Goal: Complete application form: Complete application form

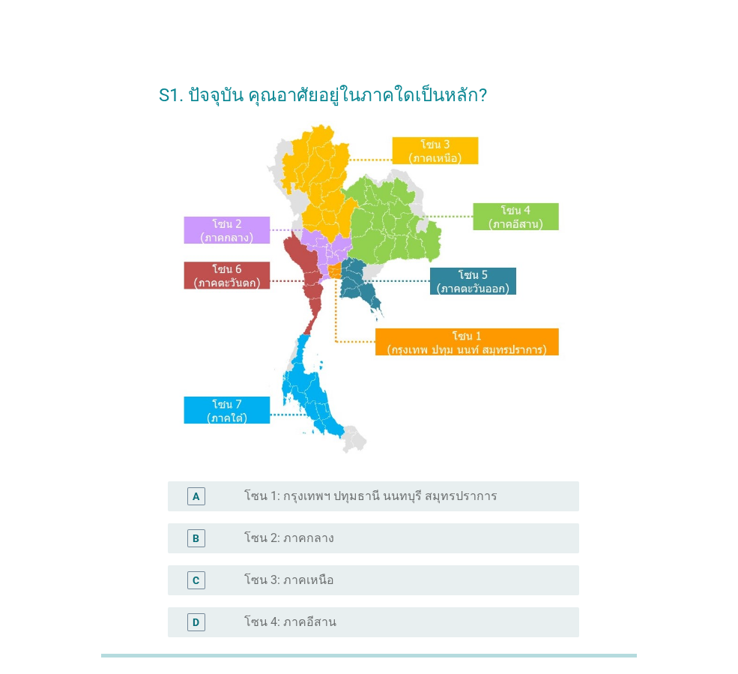
click at [493, 495] on div "radio_button_unchecked โซน 1: กรุงเทพฯ ปทุมธานี นนทบุรี สมุทรปราการ" at bounding box center [399, 496] width 311 height 15
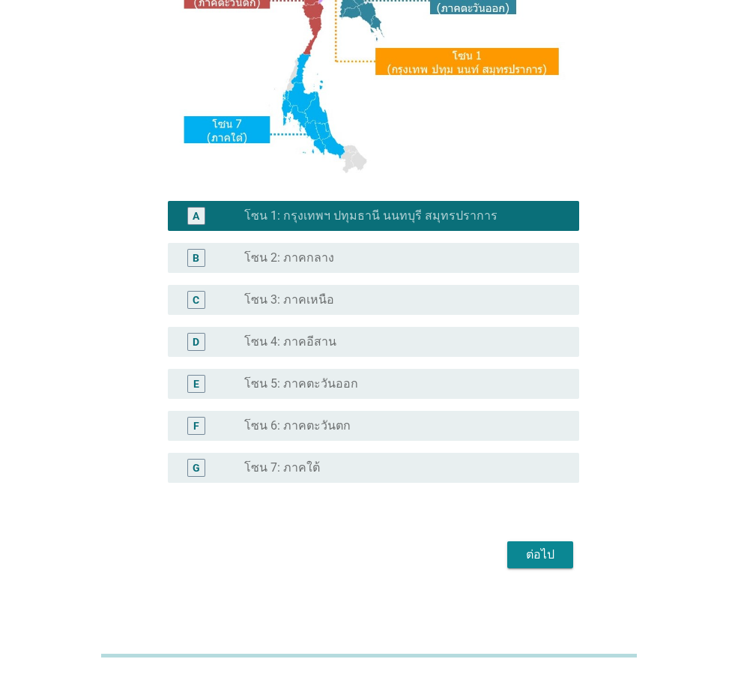
scroll to position [282, 0]
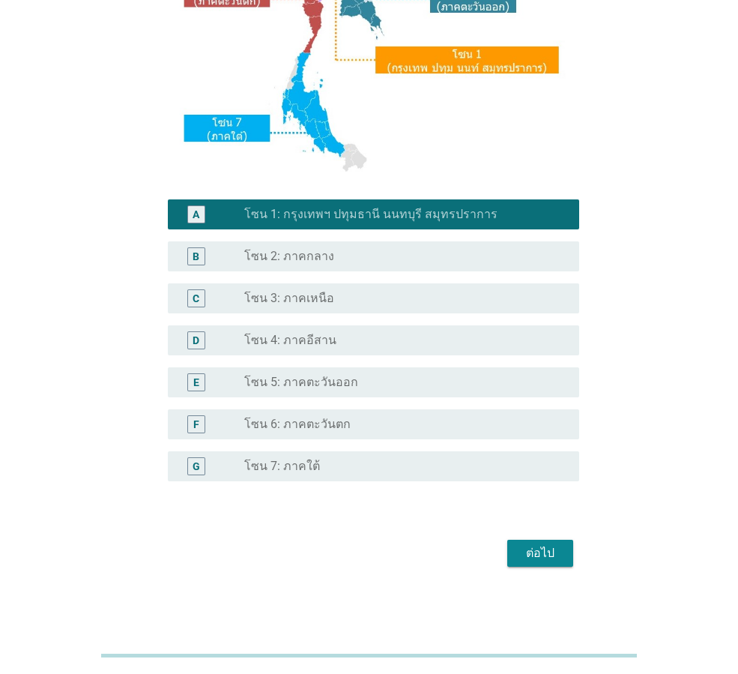
click at [544, 554] on div "ต่อไป" at bounding box center [541, 553] width 42 height 18
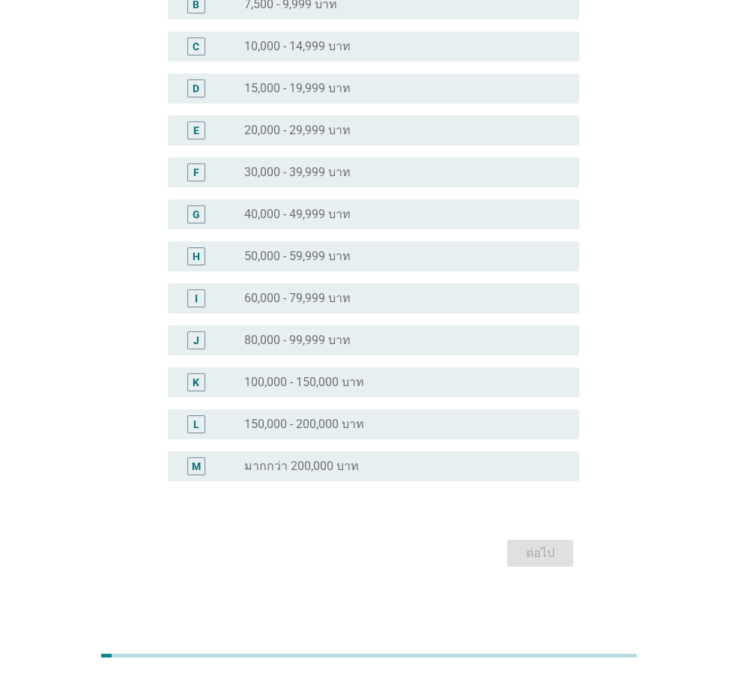
scroll to position [0, 0]
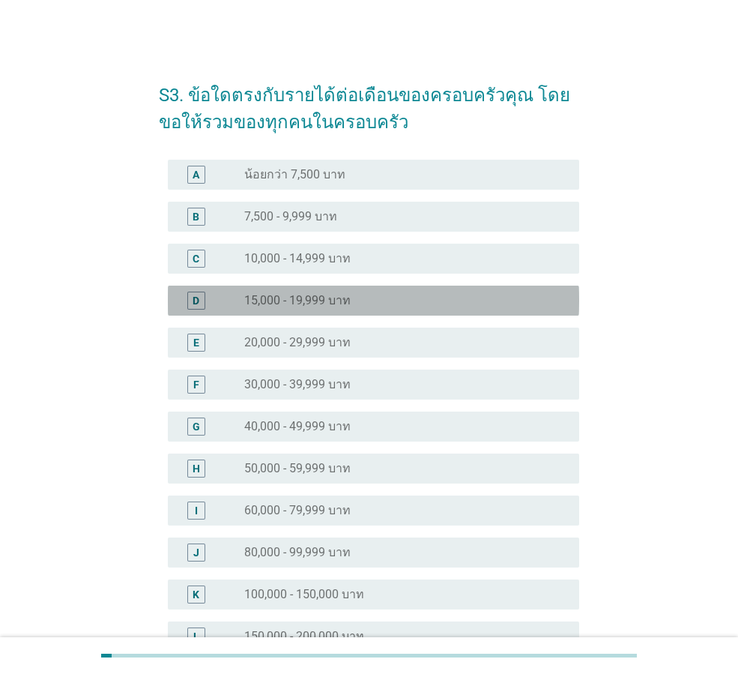
click at [365, 304] on div "radio_button_unchecked 15,000 - 19,999 บาท" at bounding box center [399, 300] width 311 height 15
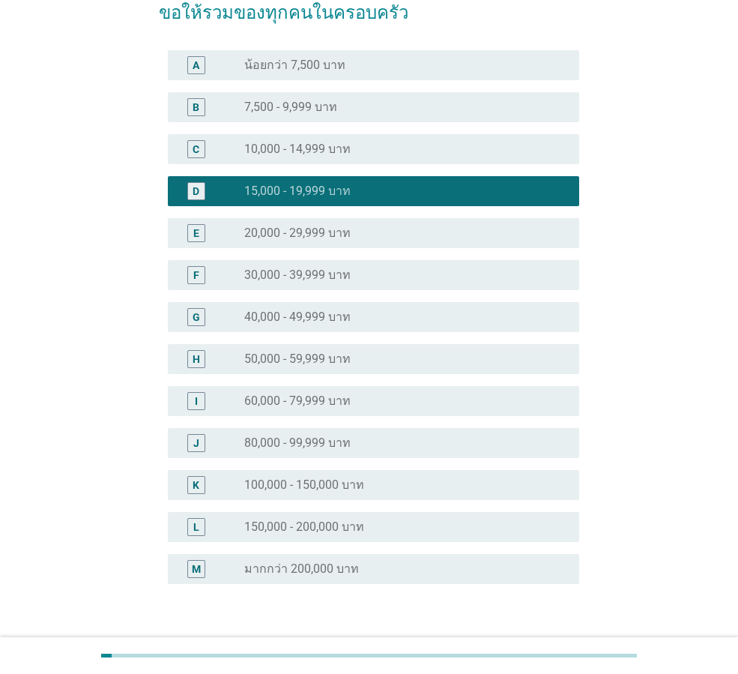
scroll to position [212, 0]
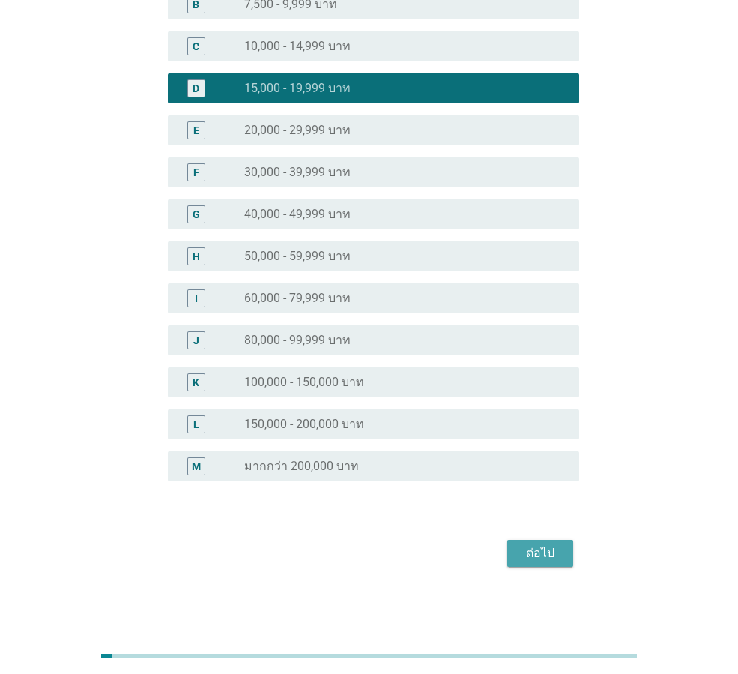
click at [537, 550] on div "ต่อไป" at bounding box center [541, 553] width 42 height 18
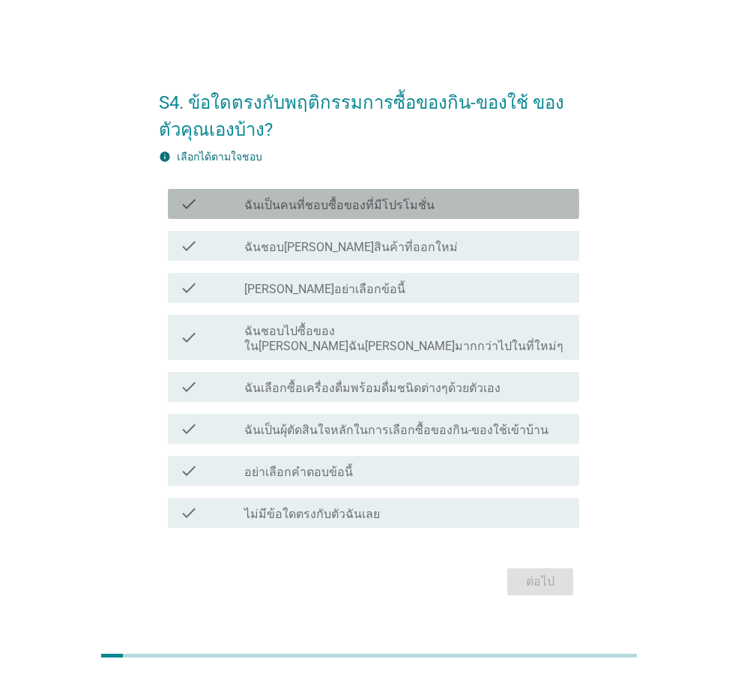
click at [431, 206] on div "check_box_outline_blank ฉันเป็นคนที่ชอบซื้อของที่มีโปรโมชั่น" at bounding box center [405, 204] width 323 height 18
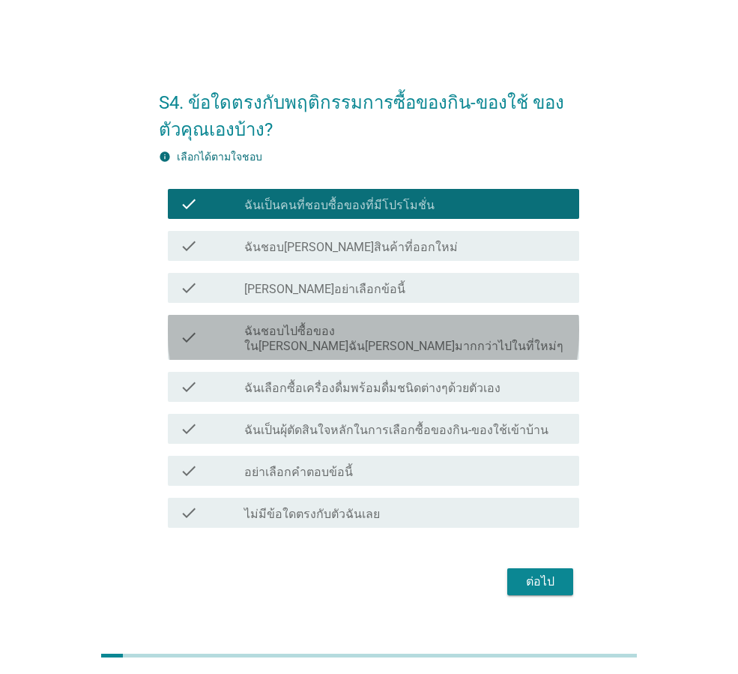
click at [517, 339] on div "check_box_outline_blank ฉันชอบไปซื้อของใน[PERSON_NAME]ฉัน[PERSON_NAME]มากกว่าไป…" at bounding box center [405, 337] width 323 height 33
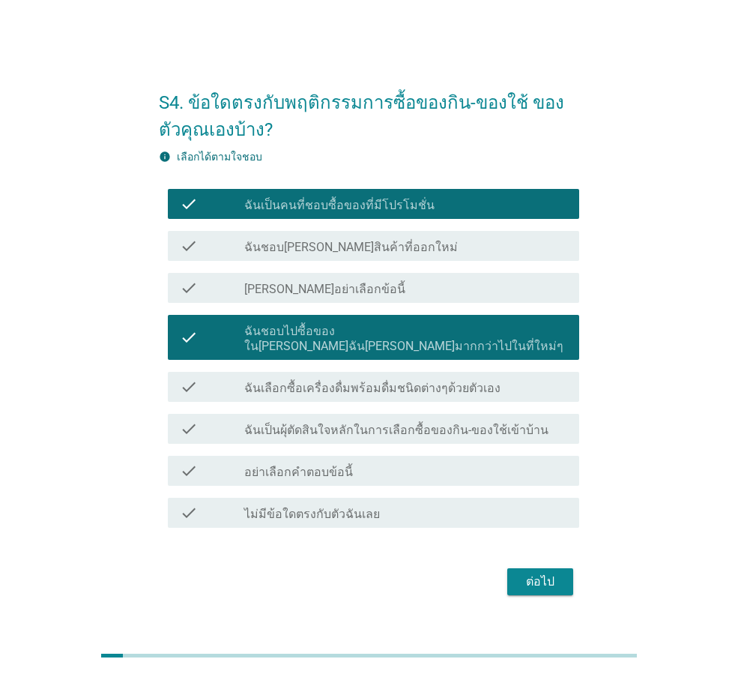
click at [478, 385] on label "ฉันเลือกซื้อเครื่องดื่มพร้อมดื่มชนิดต่างๆด้วยตัวเอง" at bounding box center [372, 388] width 256 height 15
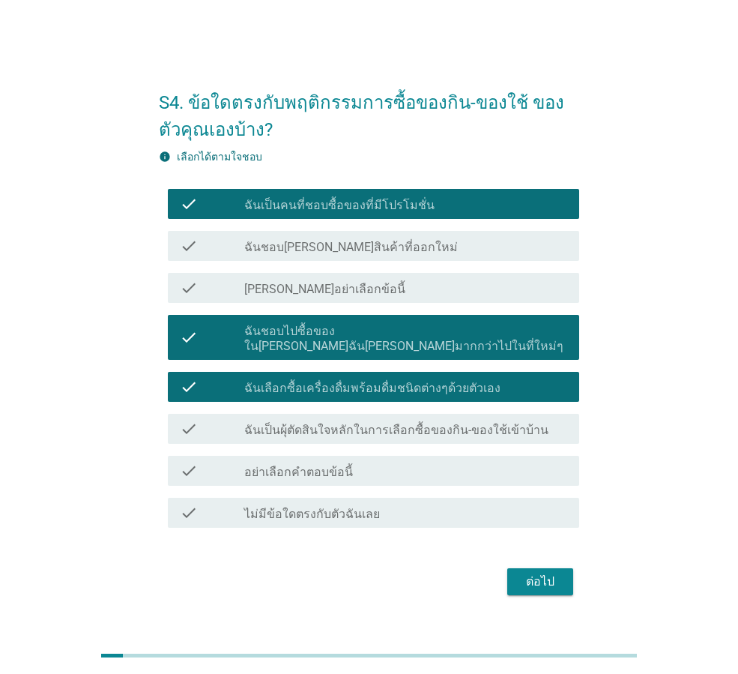
click at [475, 423] on label "ฉันเป็นผุ้ตัดสินใจหลักในการเลือกซื้อของกิน-ของใช้เข้าบ้าน" at bounding box center [396, 430] width 304 height 15
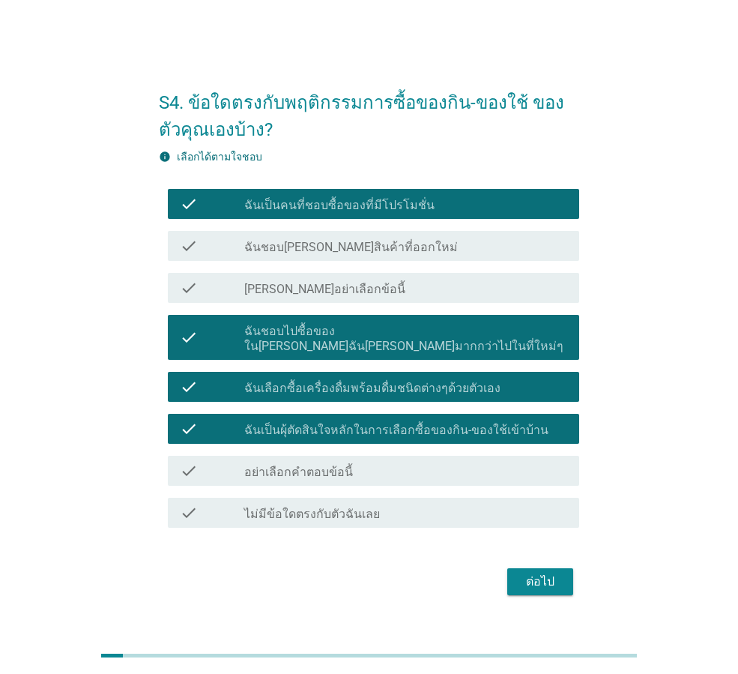
click at [544, 582] on div "ต่อไป" at bounding box center [541, 582] width 42 height 18
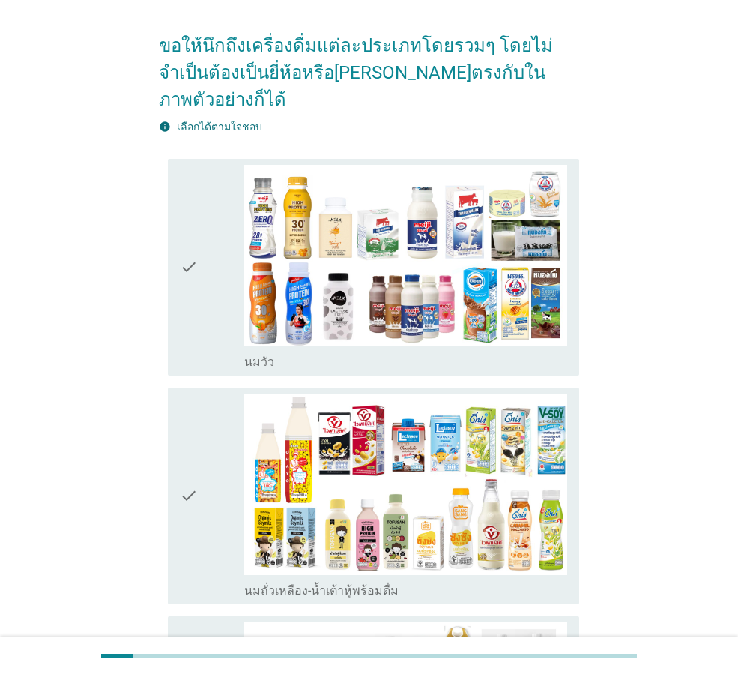
scroll to position [150, 0]
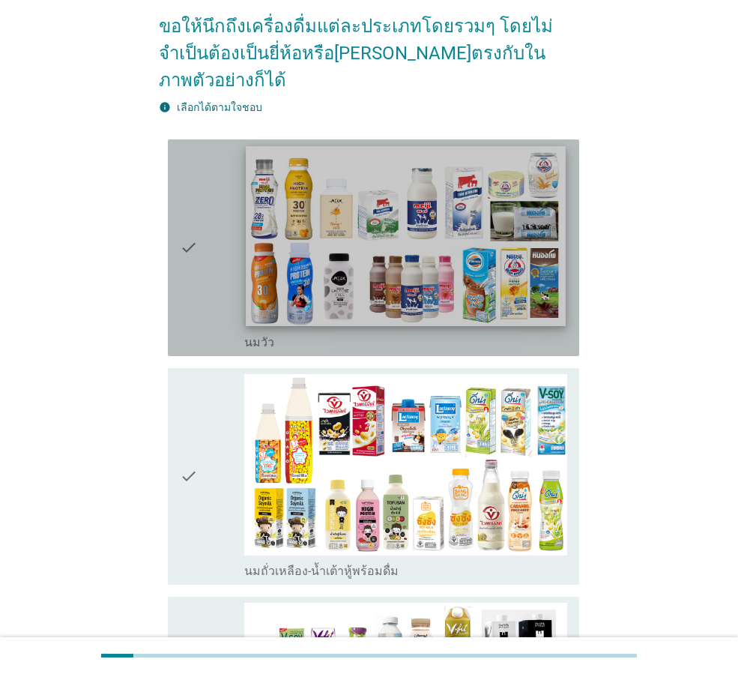
click at [398, 245] on img at bounding box center [405, 236] width 319 height 180
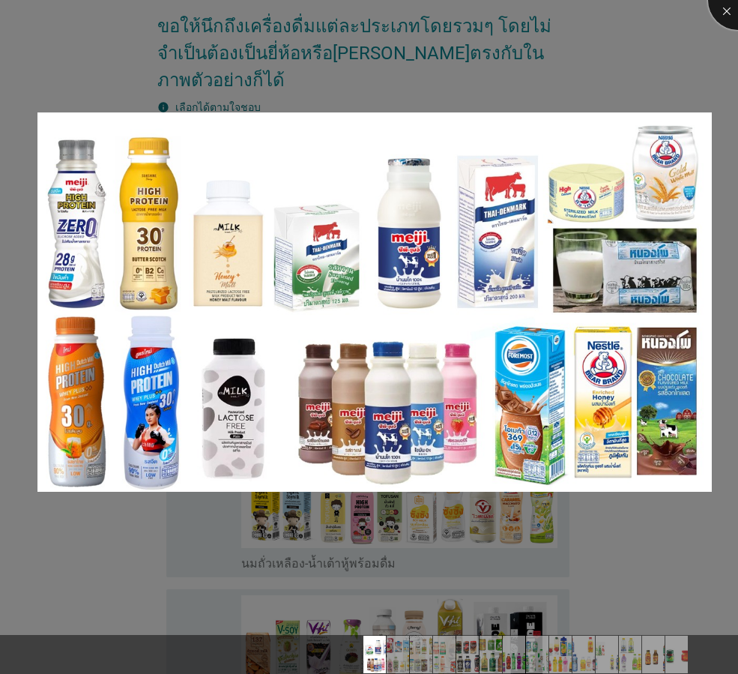
click at [724, 14] on div at bounding box center [738, 0] width 60 height 60
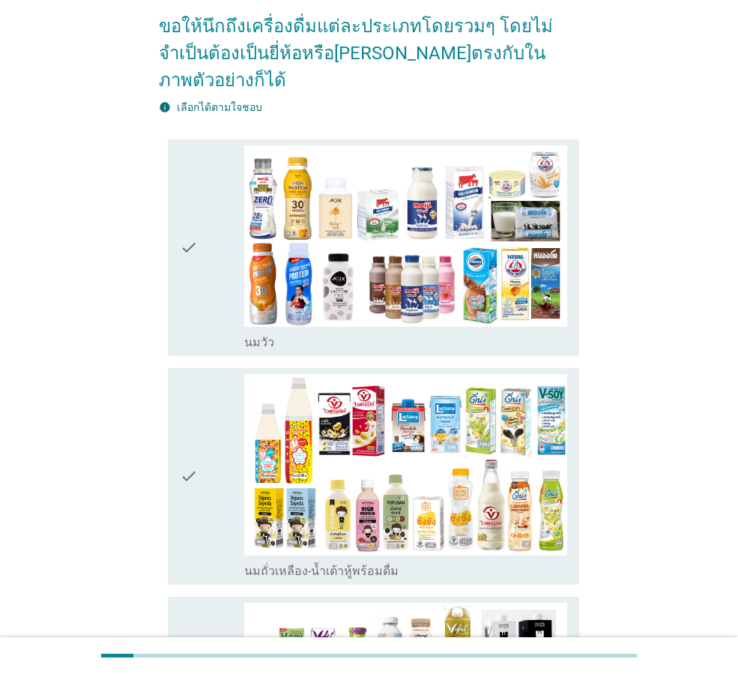
click at [195, 256] on icon "check" at bounding box center [189, 247] width 18 height 205
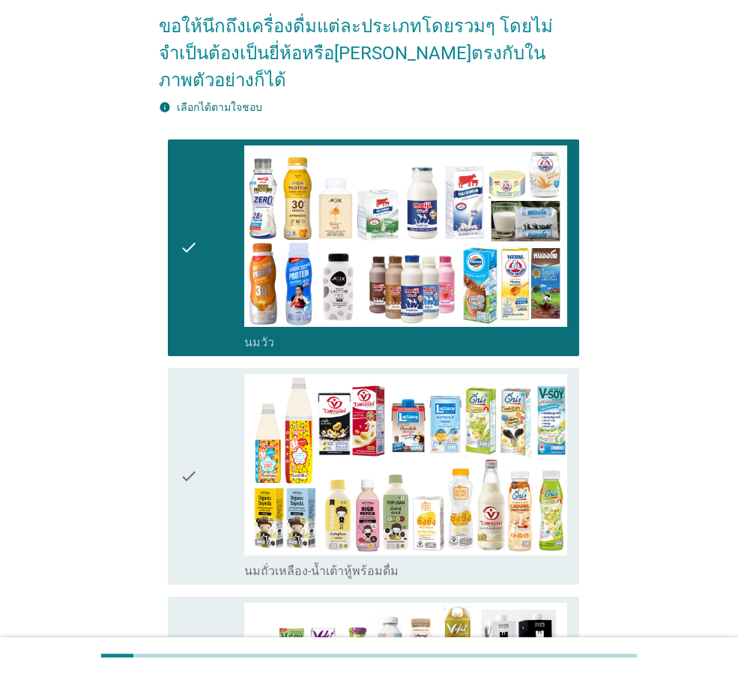
click at [189, 441] on icon "check" at bounding box center [189, 476] width 18 height 205
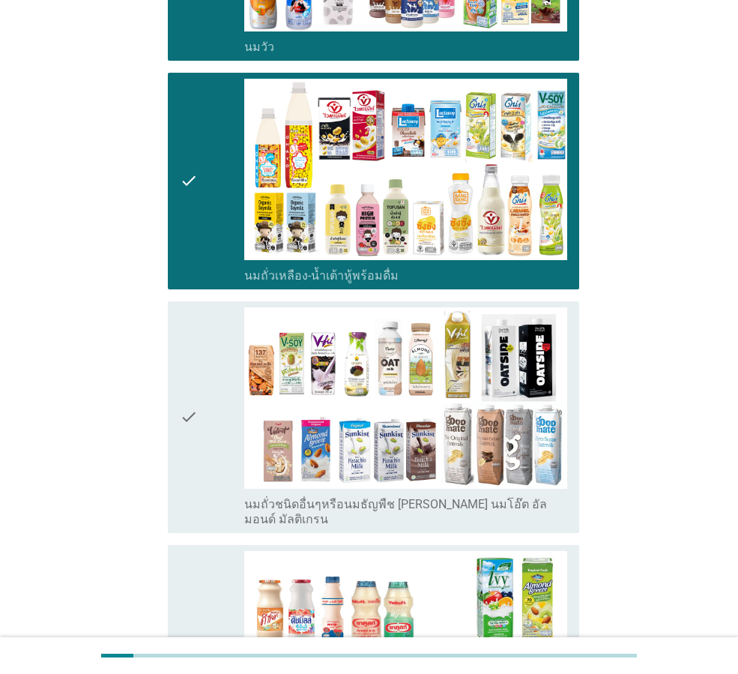
scroll to position [450, 0]
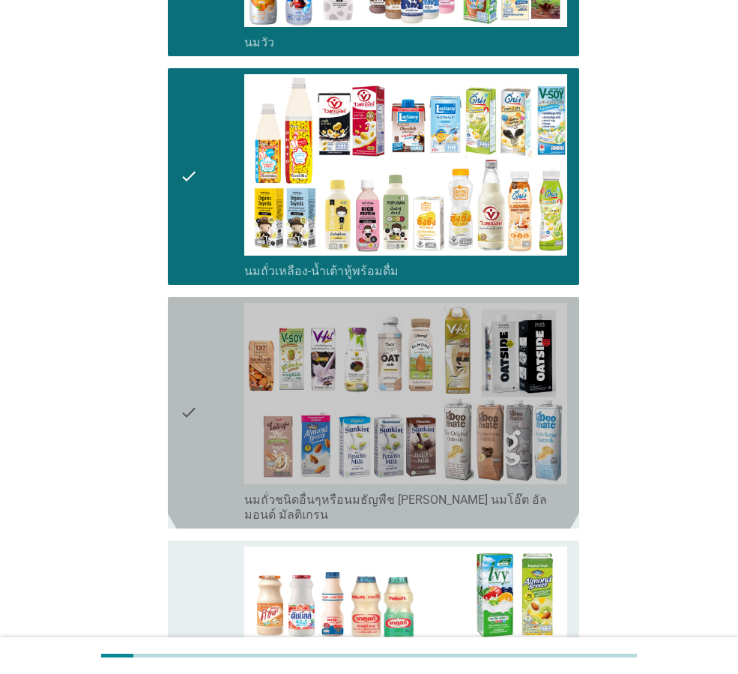
click at [189, 441] on icon "check" at bounding box center [189, 413] width 18 height 220
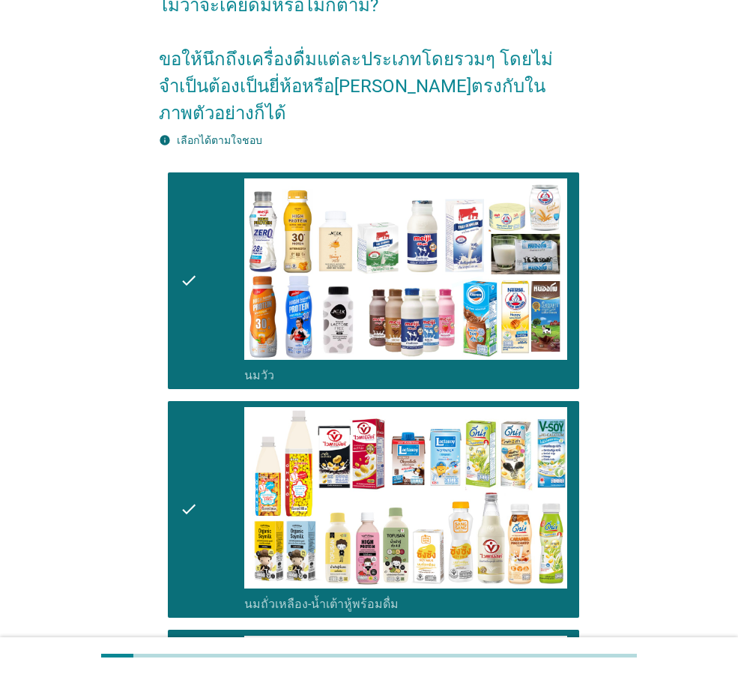
scroll to position [0, 0]
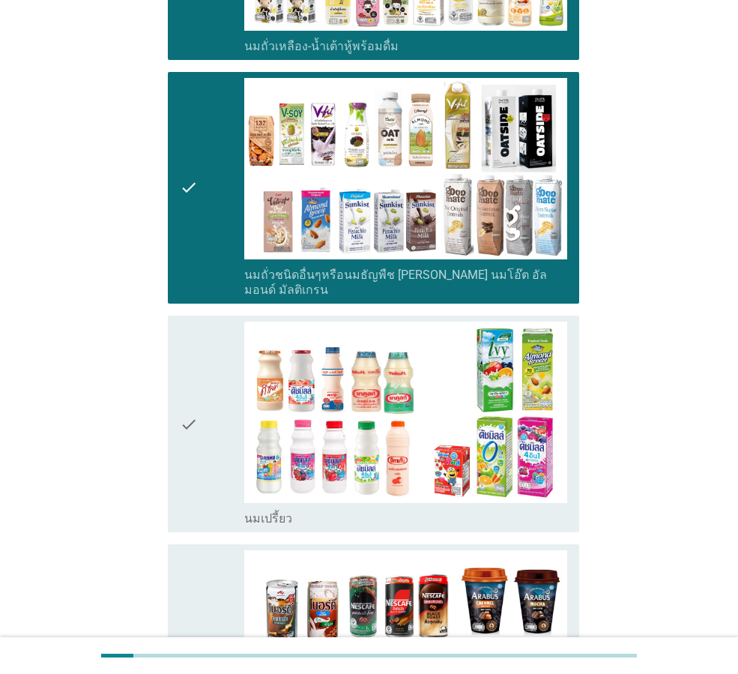
click at [192, 413] on icon "check" at bounding box center [189, 424] width 18 height 205
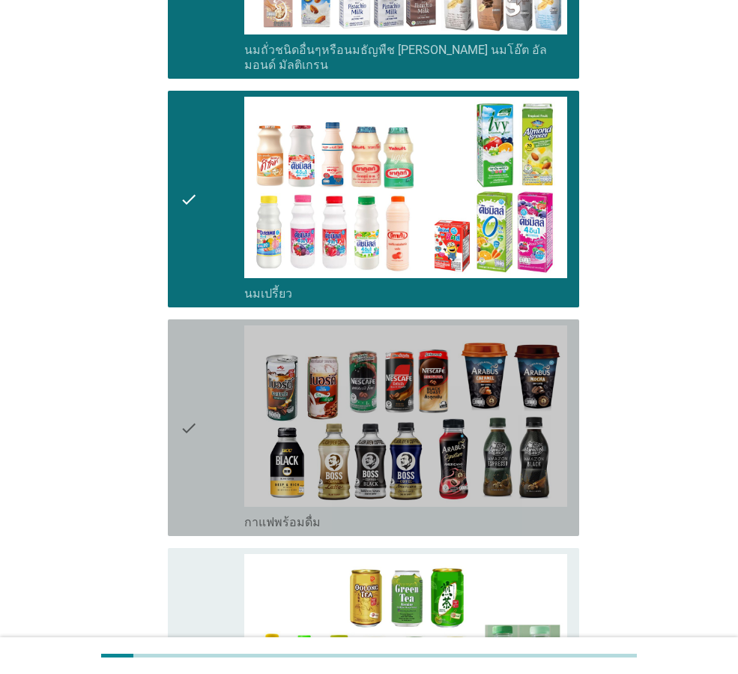
click at [192, 425] on icon "check" at bounding box center [189, 427] width 18 height 205
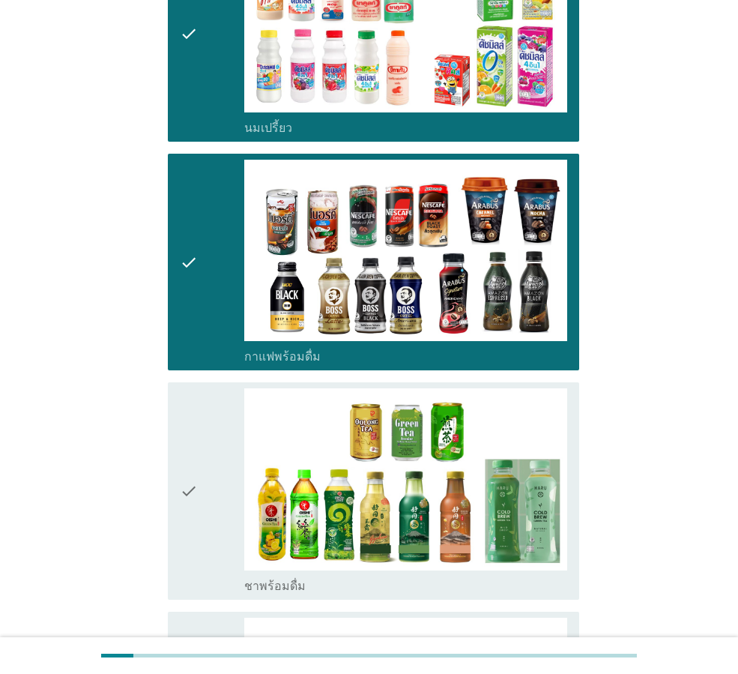
scroll to position [1274, 0]
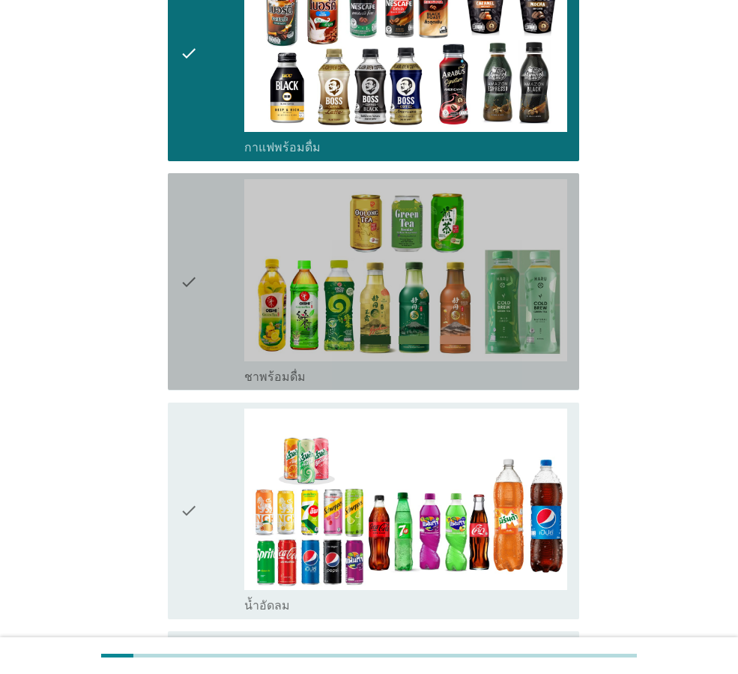
click at [202, 265] on div "check" at bounding box center [212, 281] width 64 height 205
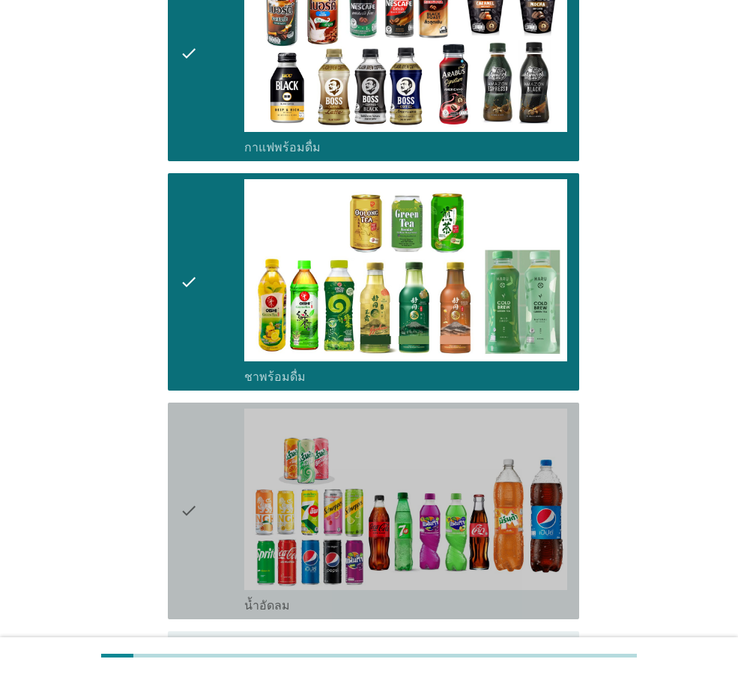
click at [199, 492] on div "check" at bounding box center [212, 511] width 64 height 205
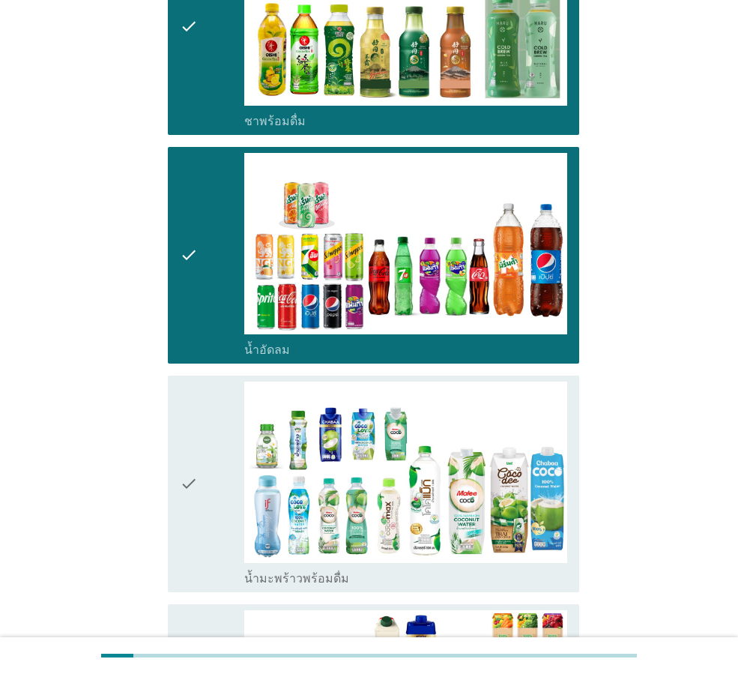
scroll to position [1649, 0]
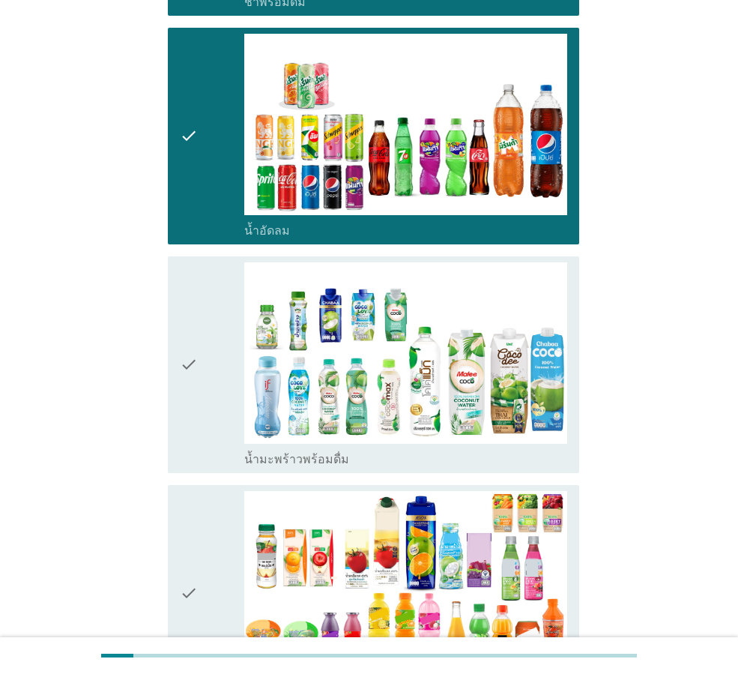
click at [193, 349] on icon "check" at bounding box center [189, 364] width 18 height 205
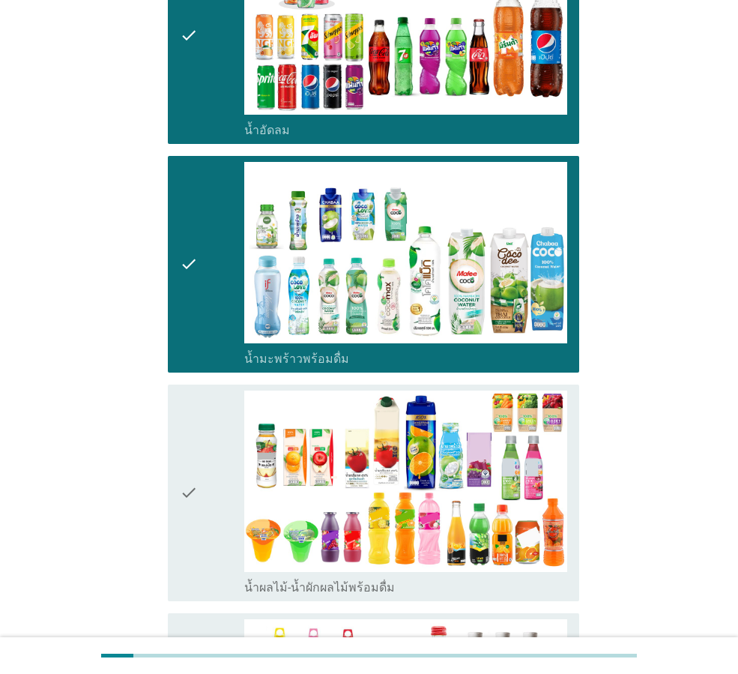
scroll to position [1949, 0]
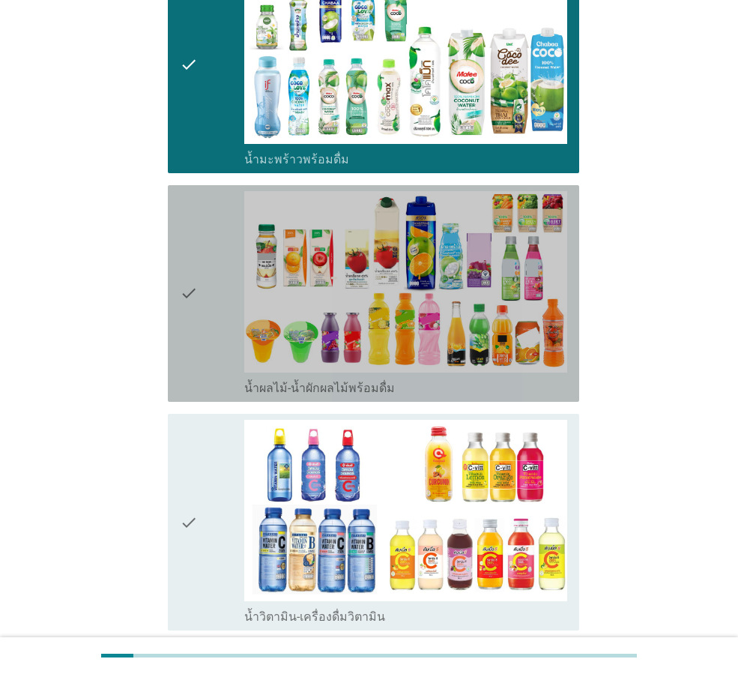
click at [198, 311] on icon "check" at bounding box center [189, 293] width 18 height 205
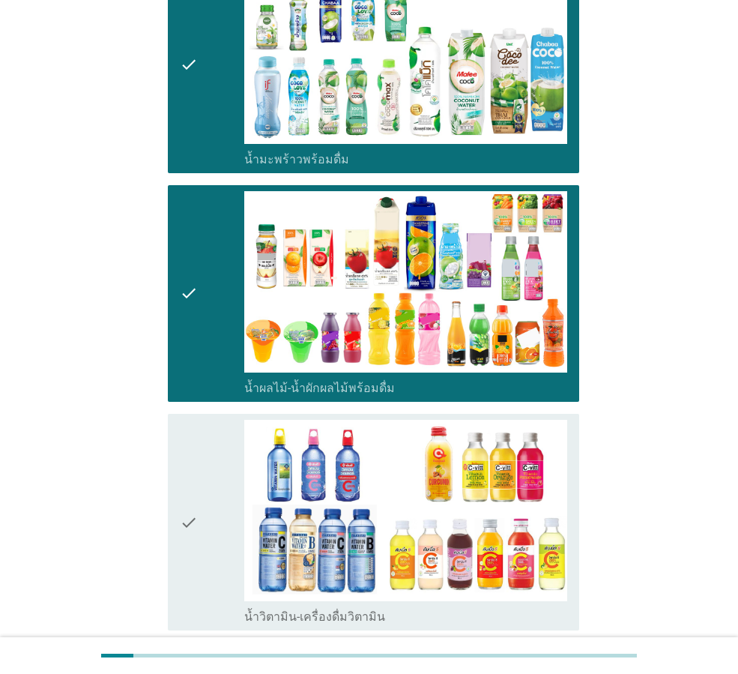
click at [186, 490] on icon "check" at bounding box center [189, 522] width 18 height 205
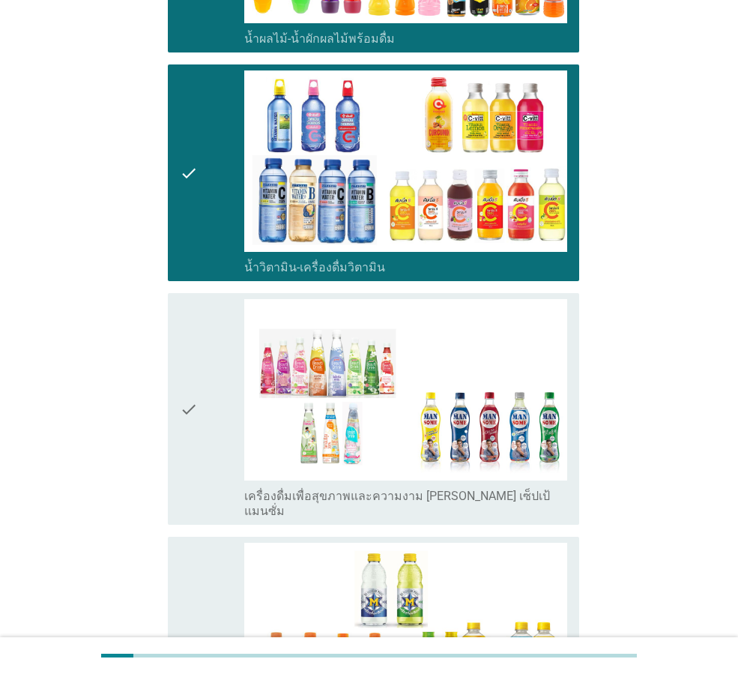
scroll to position [2324, 0]
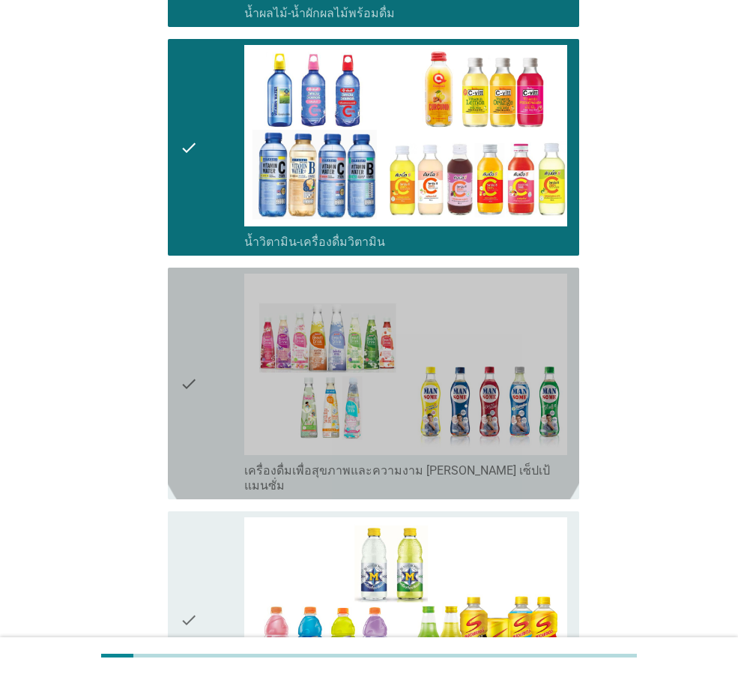
click at [177, 373] on div "check check_box_outline_blank เครื่องดื่มเพื่อสุขภาพและความงาม [PERSON_NAME] เซ…" at bounding box center [374, 384] width 412 height 232
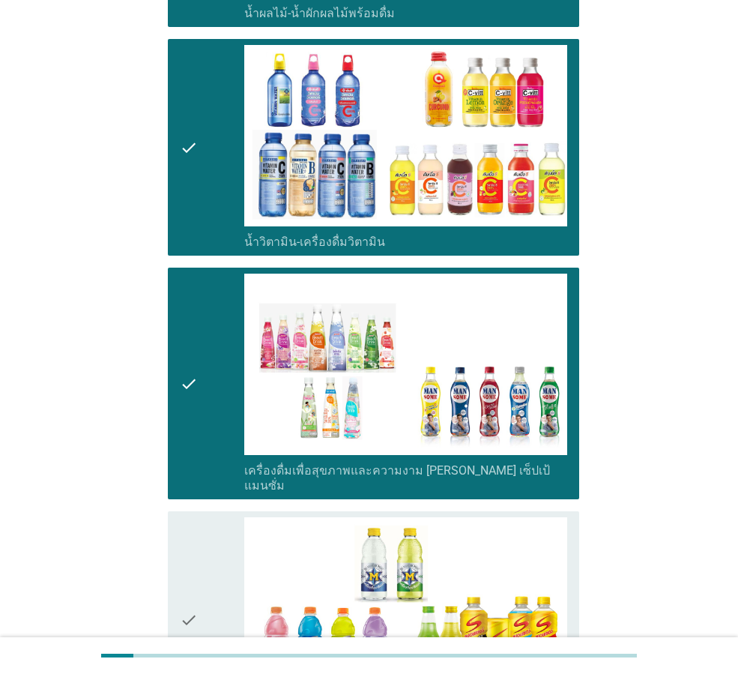
scroll to position [2624, 0]
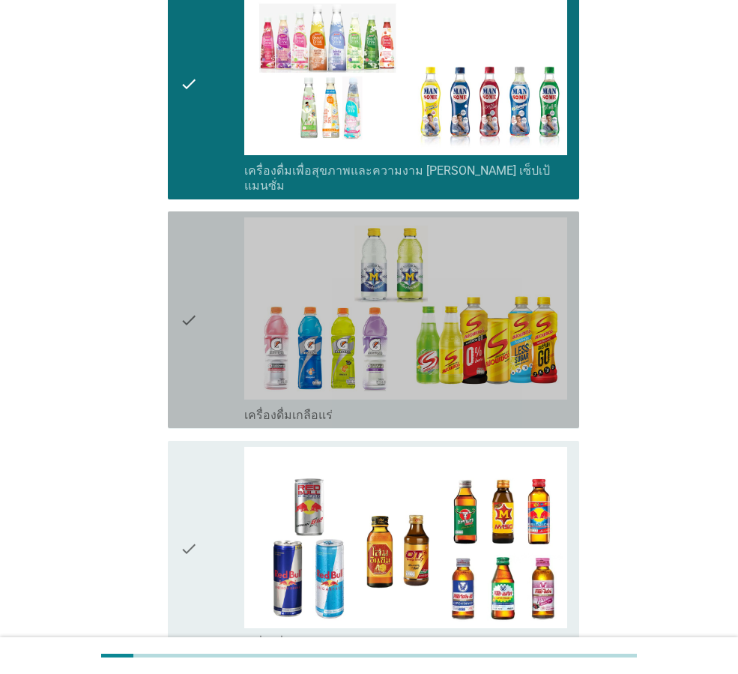
click at [205, 327] on div "check" at bounding box center [212, 319] width 64 height 205
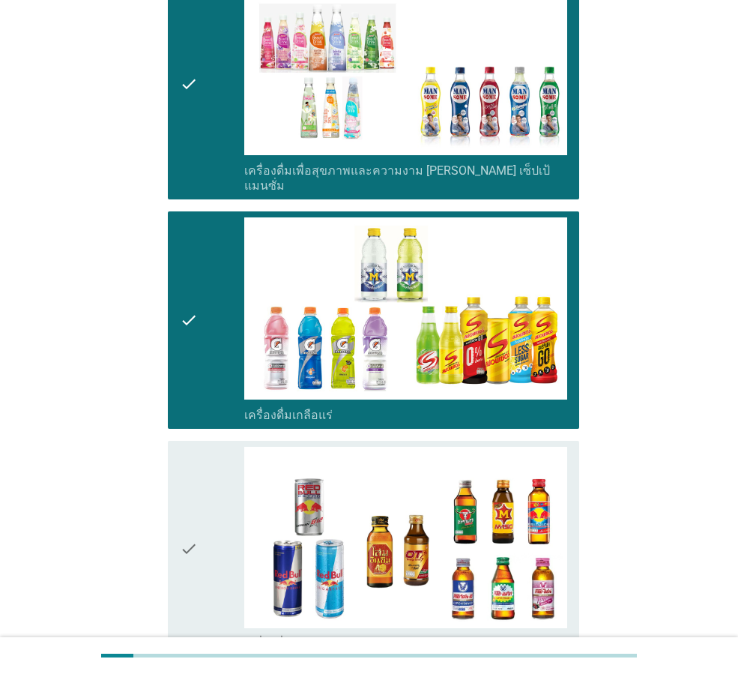
click at [204, 513] on div "check" at bounding box center [212, 549] width 64 height 205
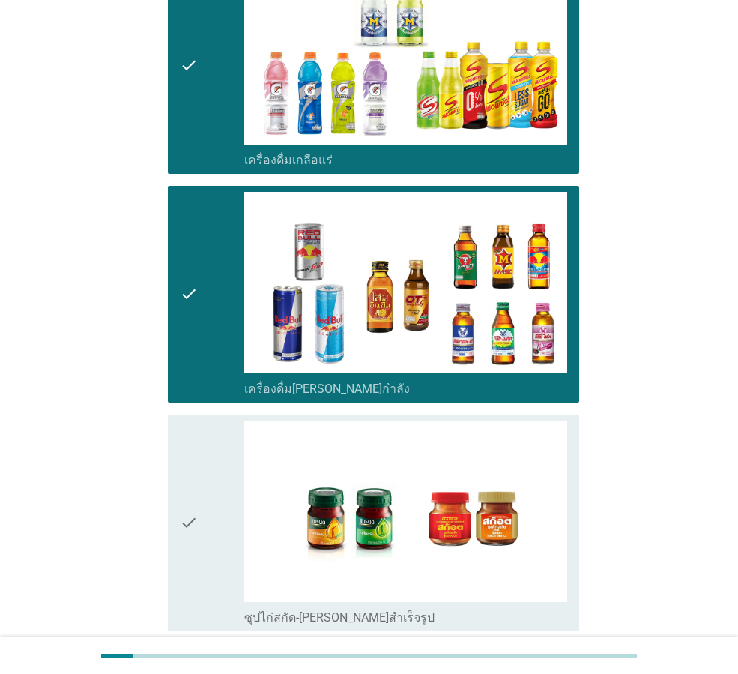
scroll to position [2924, 0]
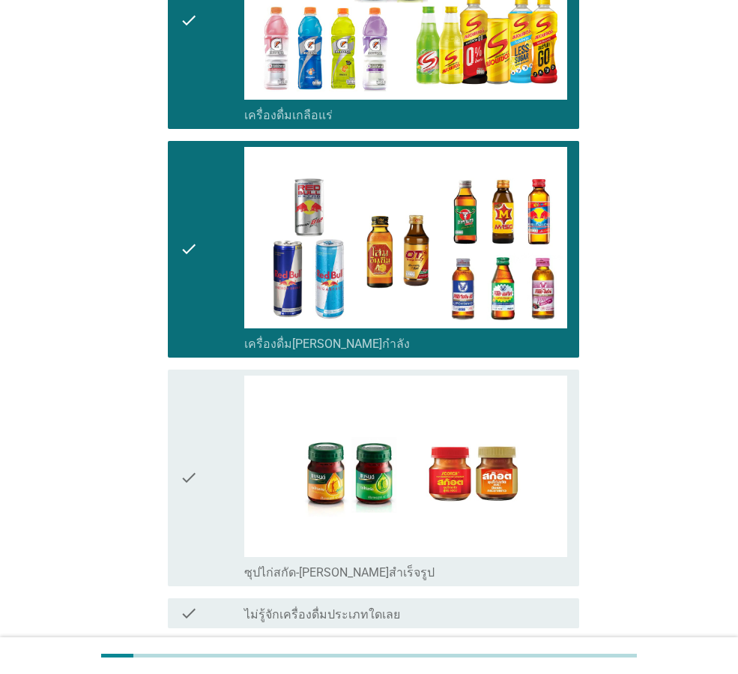
click at [204, 449] on div "check" at bounding box center [212, 478] width 64 height 205
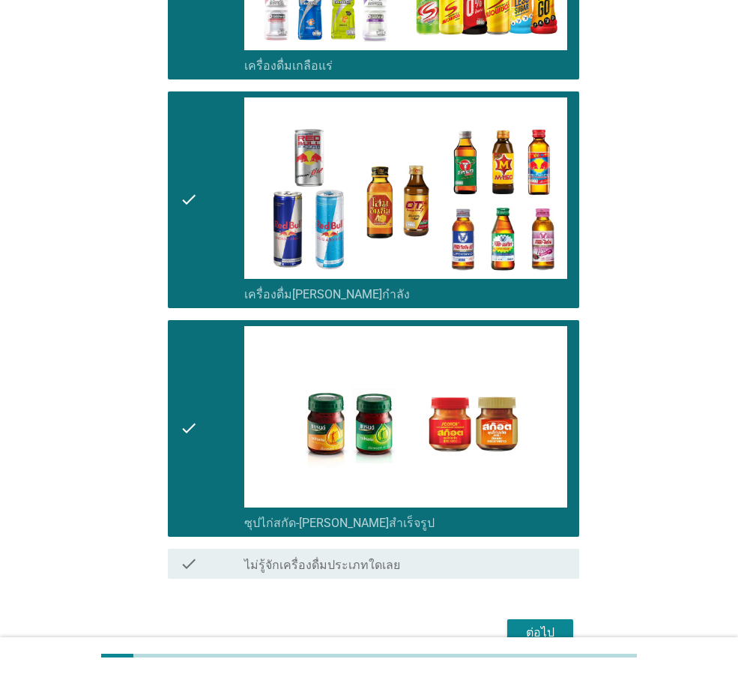
scroll to position [2996, 0]
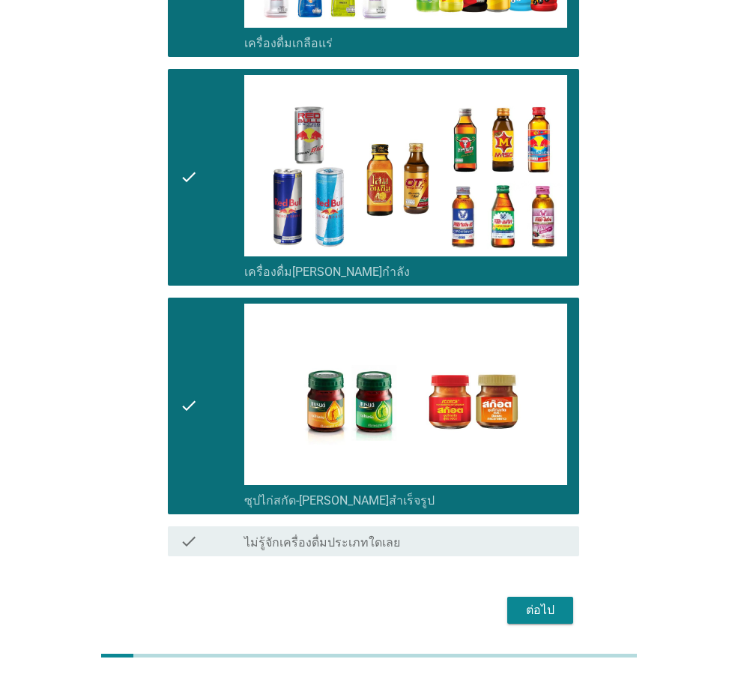
click at [545, 601] on div "ต่อไป" at bounding box center [541, 610] width 42 height 18
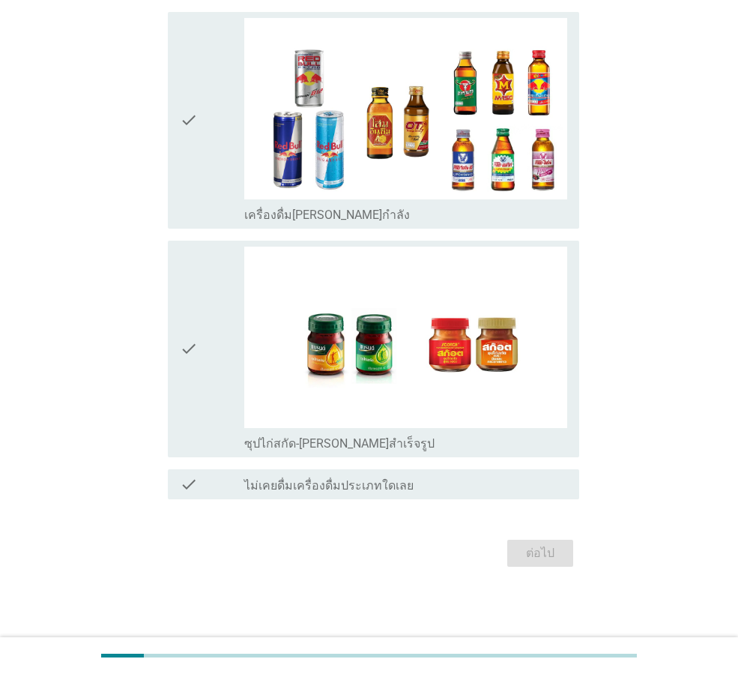
scroll to position [0, 0]
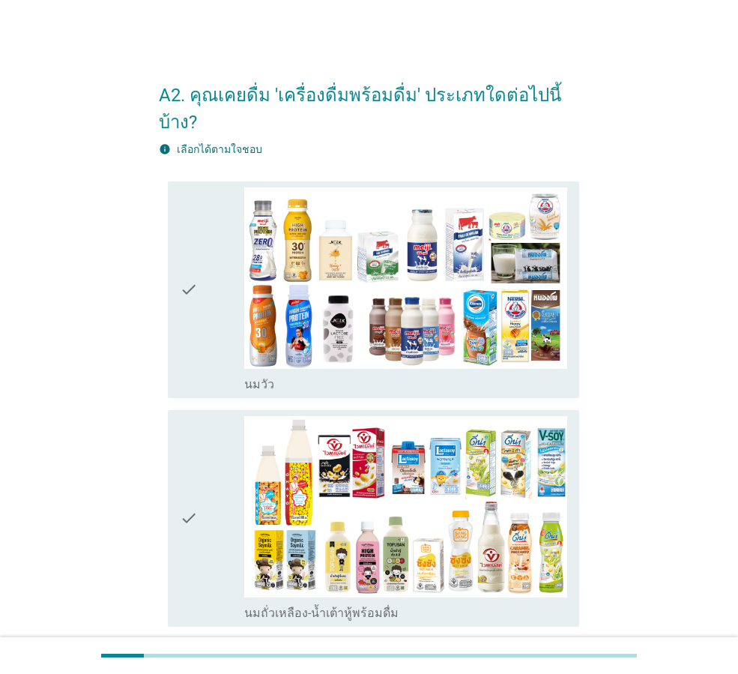
click at [188, 324] on icon "check" at bounding box center [189, 289] width 18 height 205
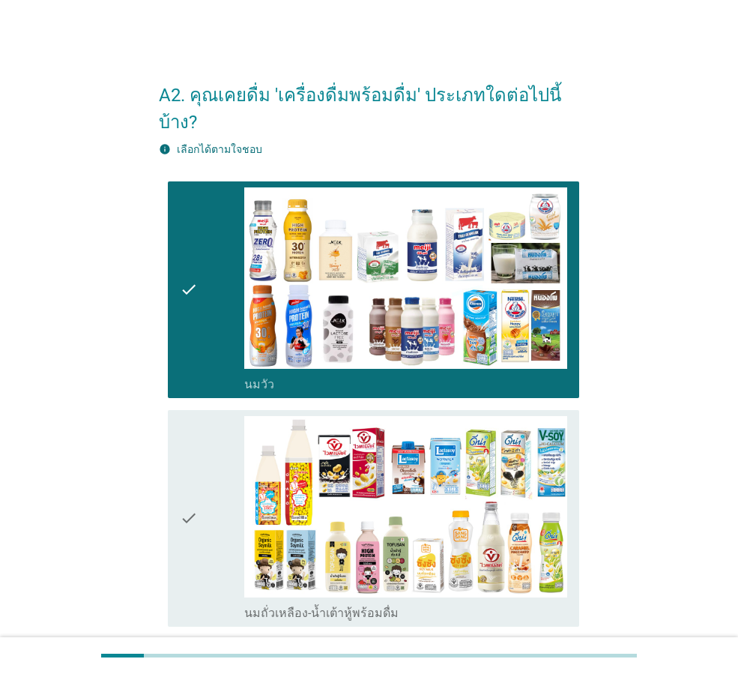
click at [193, 484] on icon "check" at bounding box center [189, 518] width 18 height 205
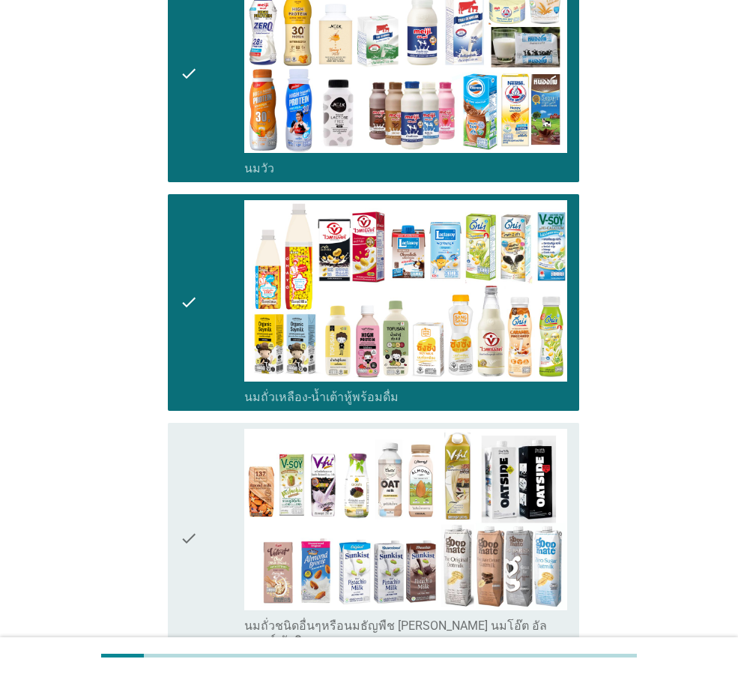
scroll to position [225, 0]
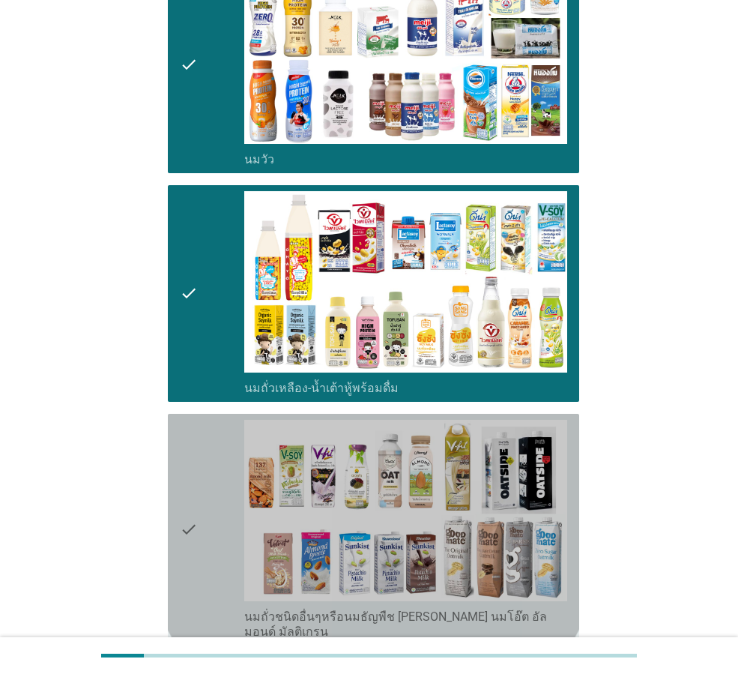
click at [193, 488] on icon "check" at bounding box center [189, 530] width 18 height 220
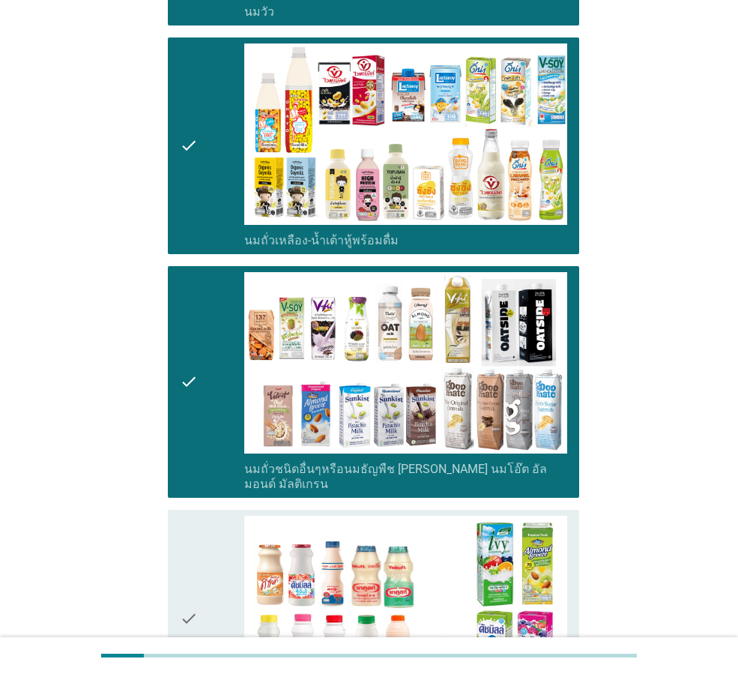
scroll to position [600, 0]
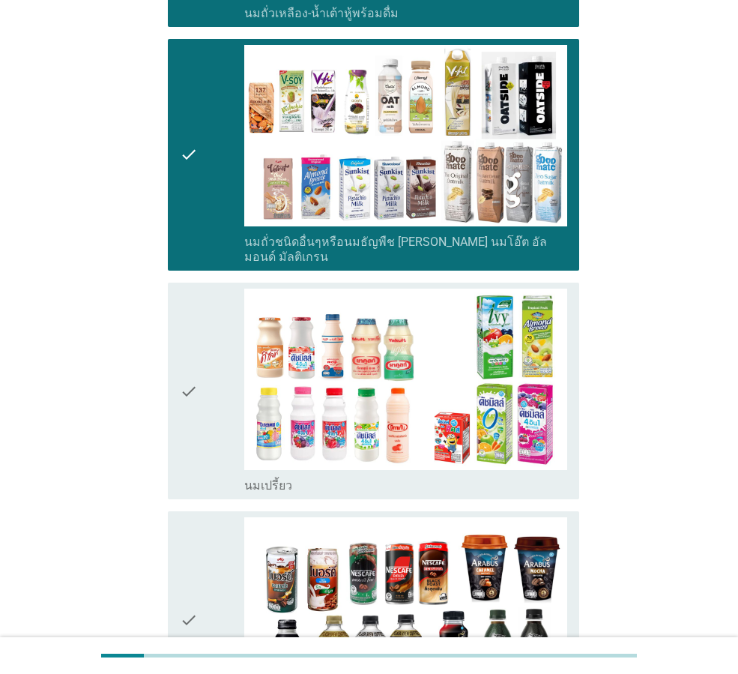
click at [196, 388] on icon "check" at bounding box center [189, 391] width 18 height 205
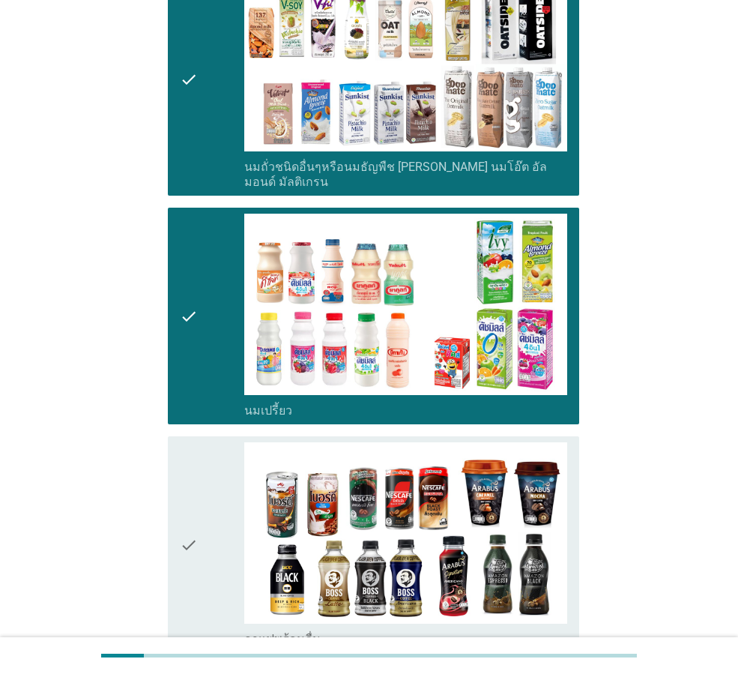
click at [191, 451] on icon "check" at bounding box center [189, 544] width 18 height 205
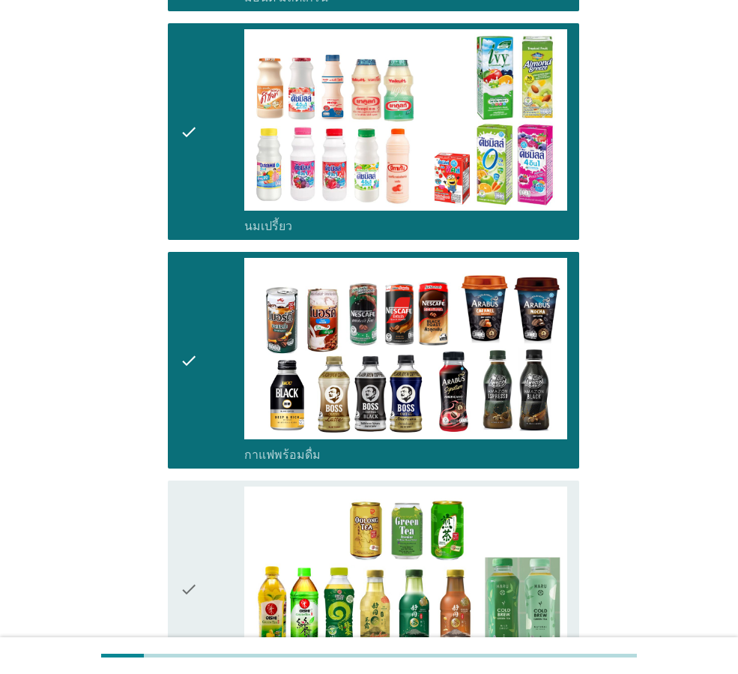
scroll to position [1050, 0]
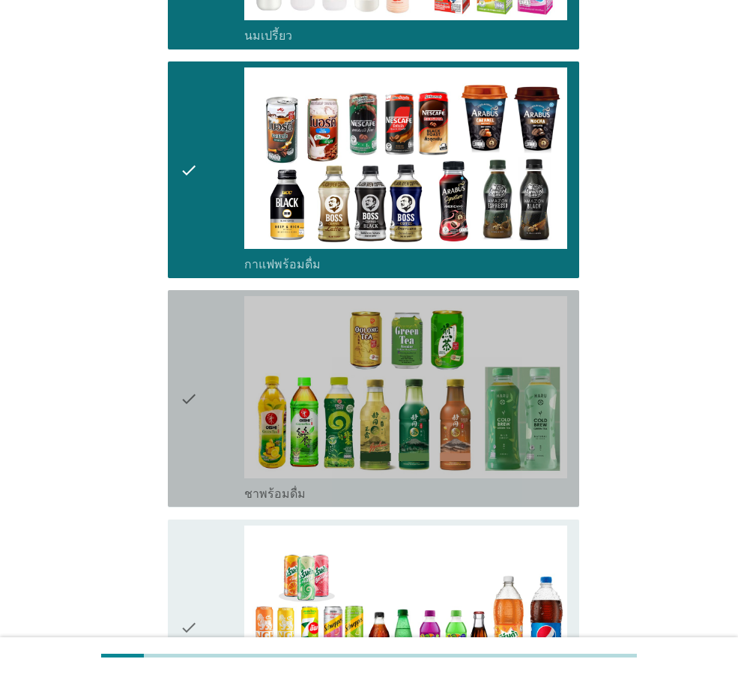
click at [195, 383] on icon "check" at bounding box center [189, 398] width 18 height 205
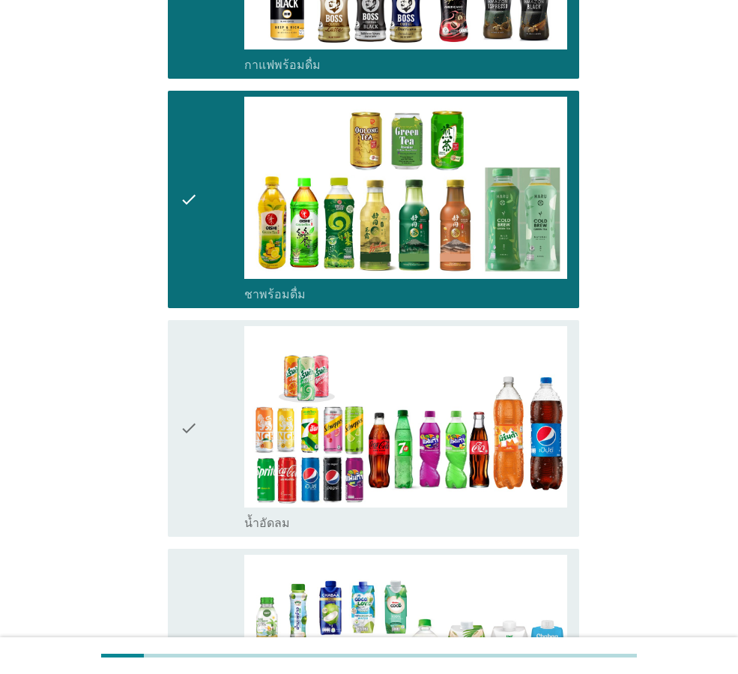
scroll to position [1274, 0]
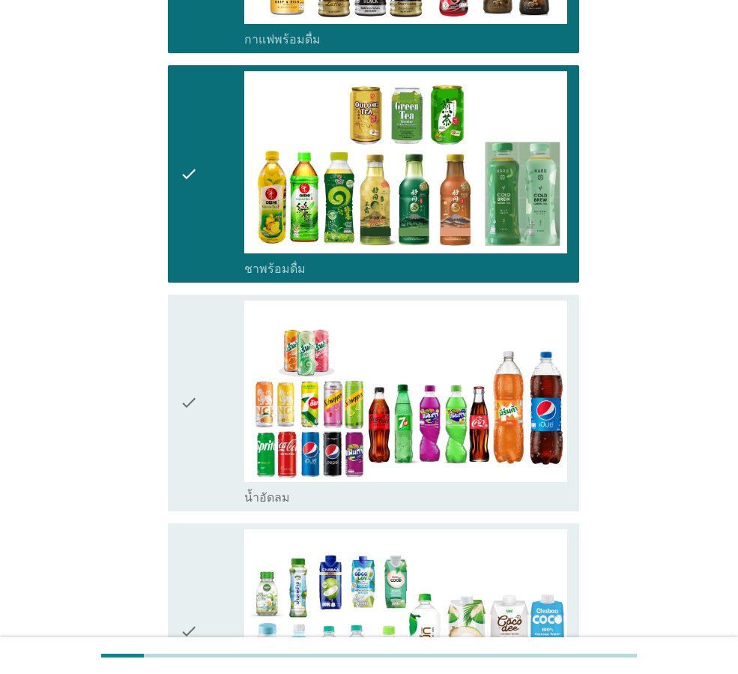
click at [198, 410] on icon "check" at bounding box center [189, 403] width 18 height 205
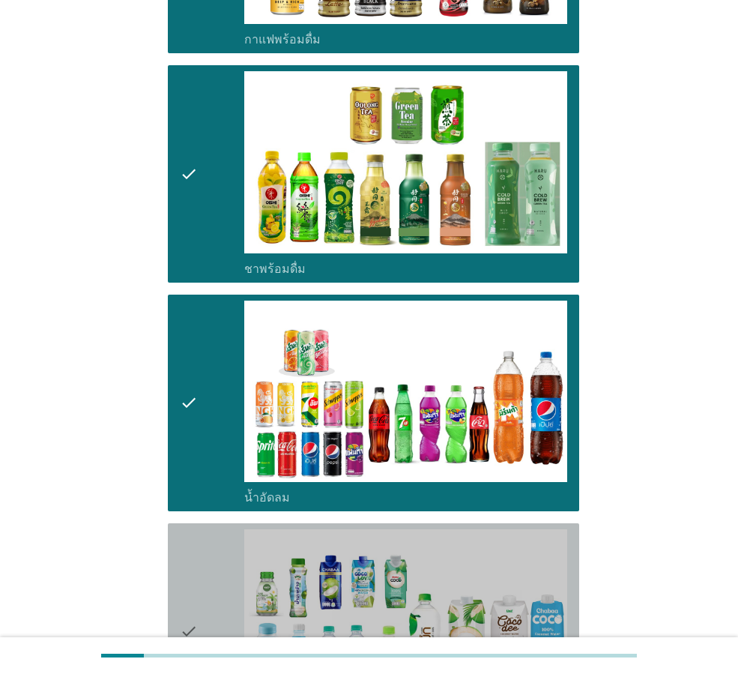
click at [208, 584] on div "check" at bounding box center [212, 631] width 64 height 205
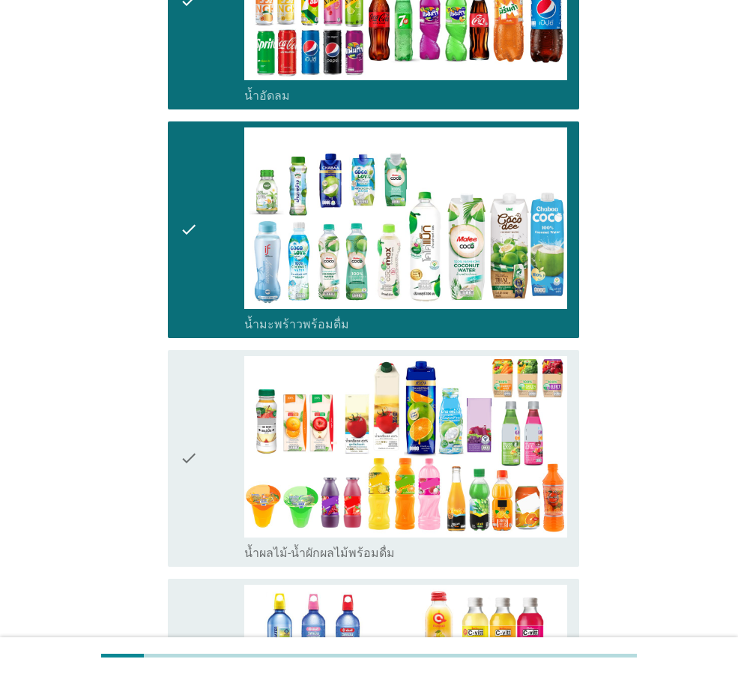
scroll to position [1874, 0]
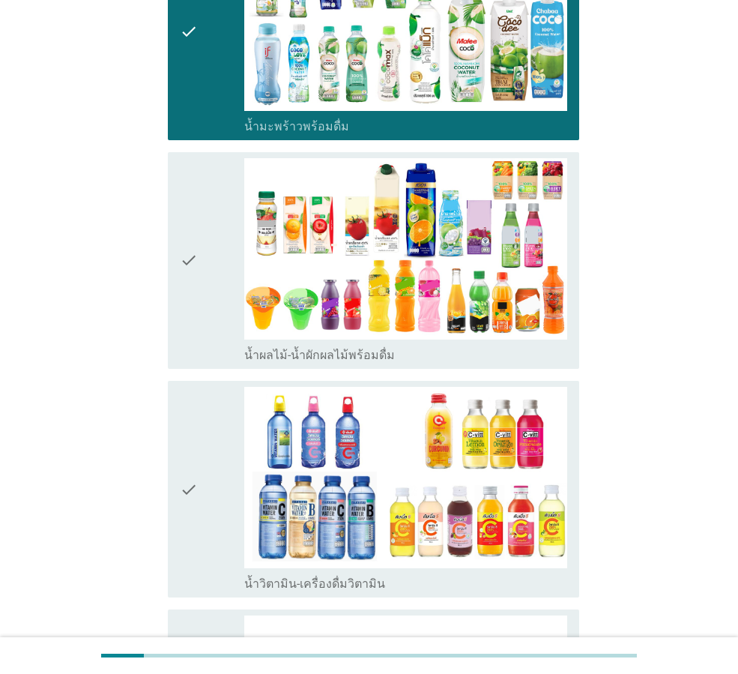
click at [191, 259] on icon "check" at bounding box center [189, 260] width 18 height 205
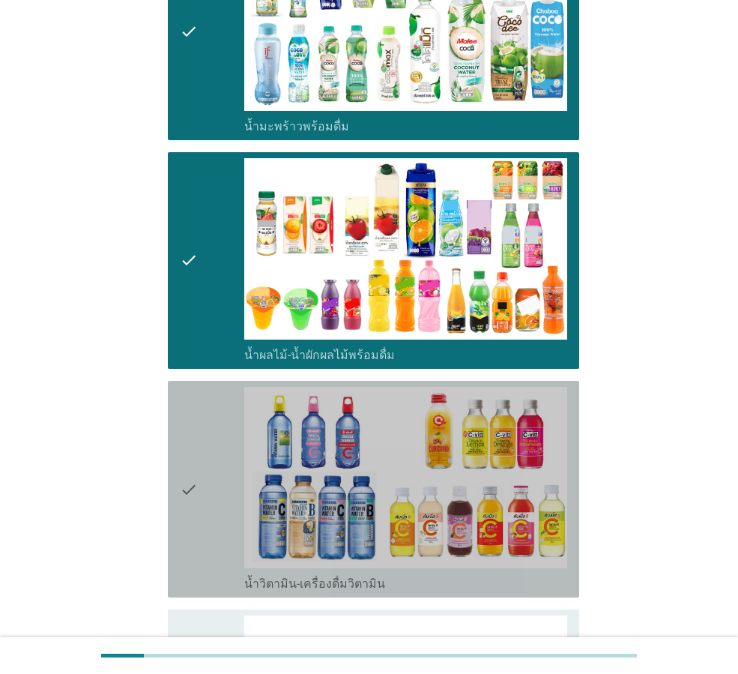
click at [193, 393] on icon "check" at bounding box center [189, 489] width 18 height 205
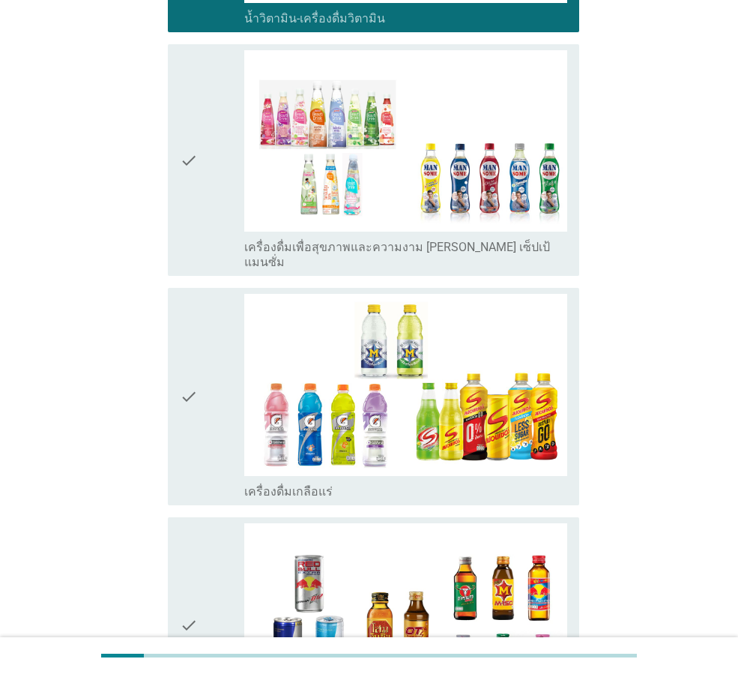
scroll to position [2474, 0]
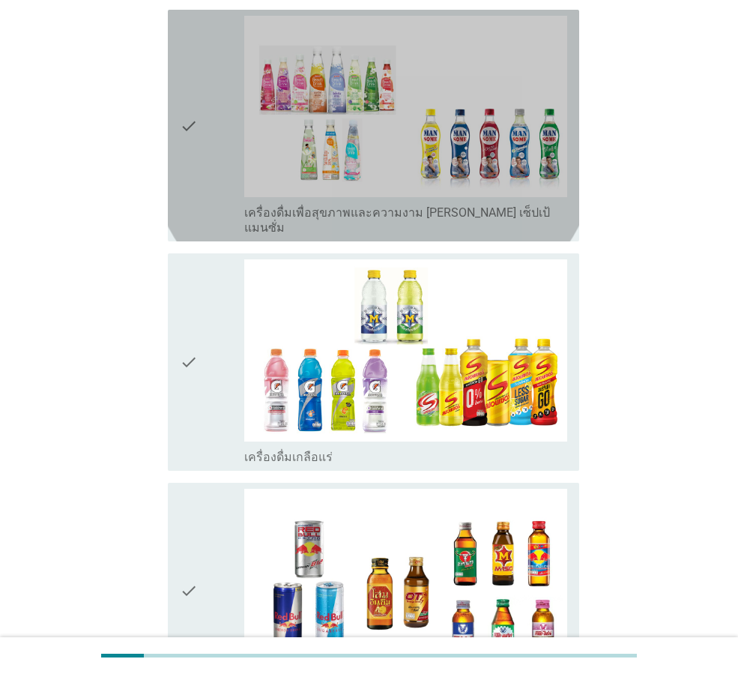
click at [216, 154] on div "check" at bounding box center [212, 126] width 64 height 220
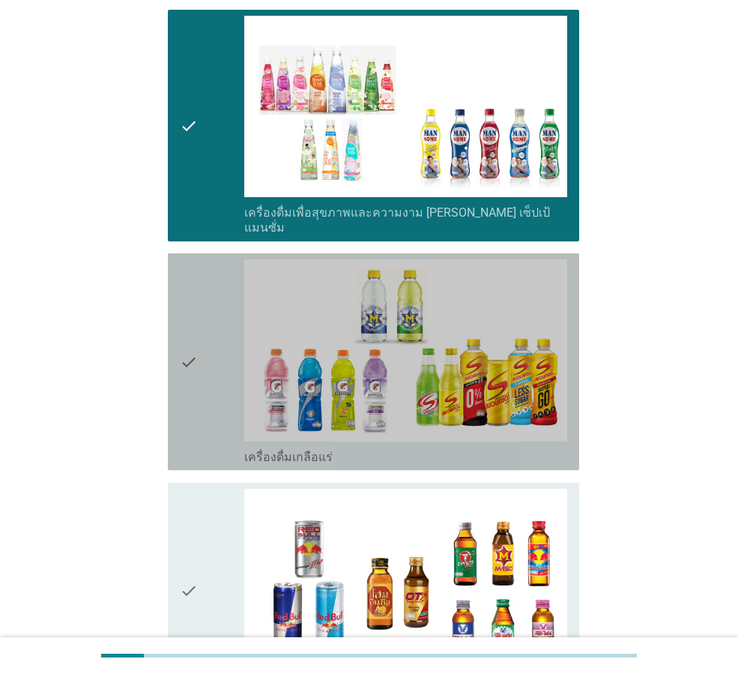
click at [190, 340] on icon "check" at bounding box center [189, 361] width 18 height 205
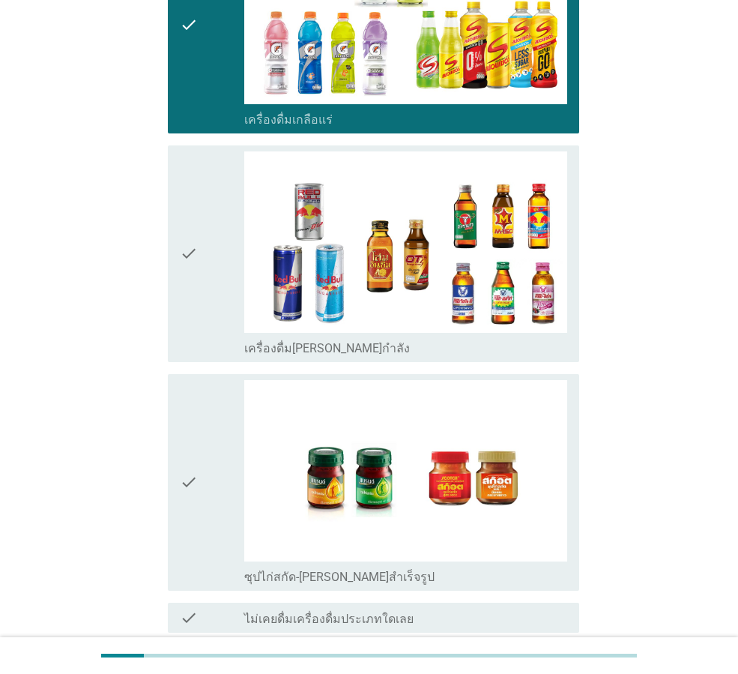
scroll to position [2849, 0]
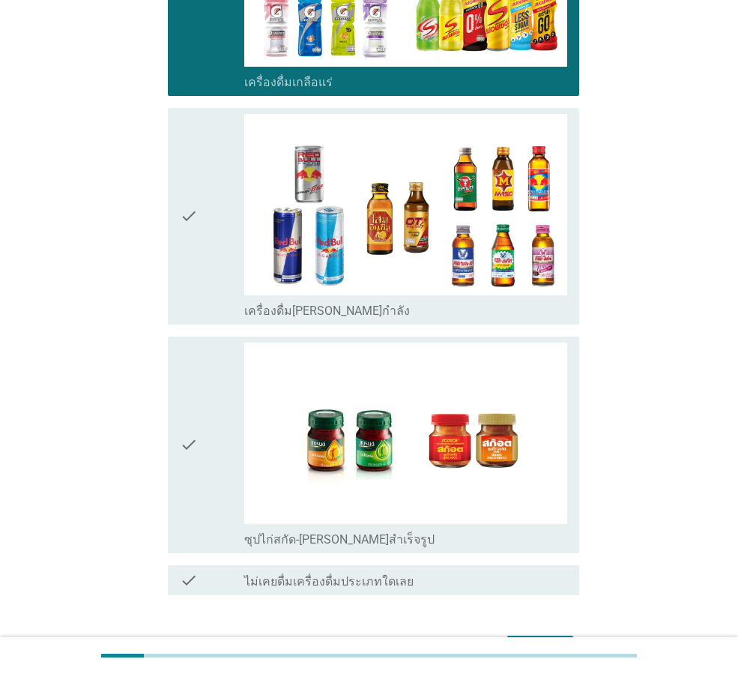
click at [199, 403] on div "check" at bounding box center [212, 445] width 64 height 205
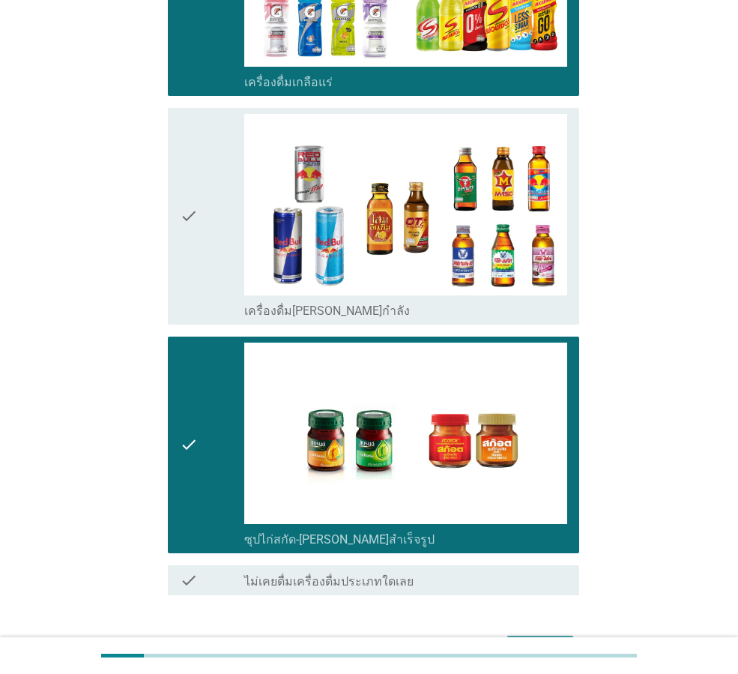
click at [560, 640] on div "ต่อไป" at bounding box center [541, 649] width 42 height 18
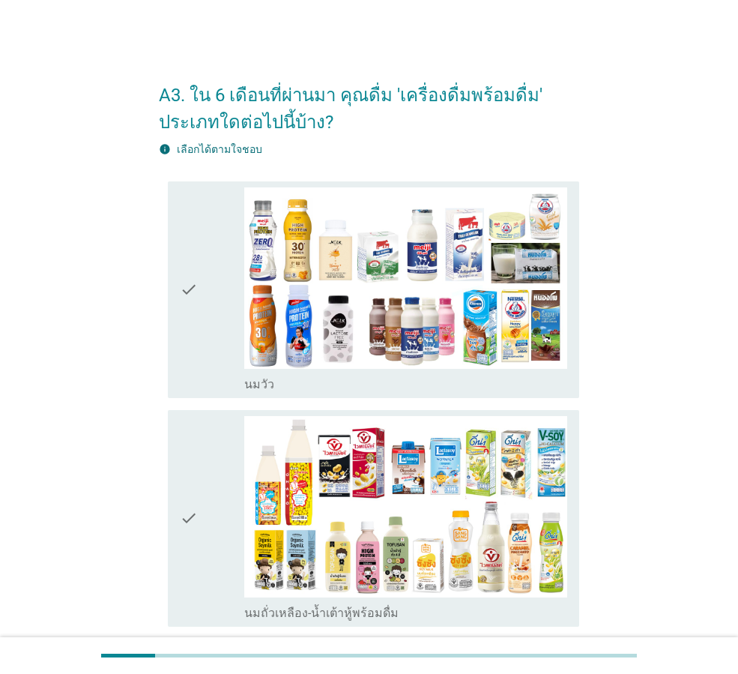
drag, startPoint x: 205, startPoint y: 350, endPoint x: 205, endPoint y: 365, distance: 15.0
click at [205, 352] on div "check" at bounding box center [212, 289] width 64 height 205
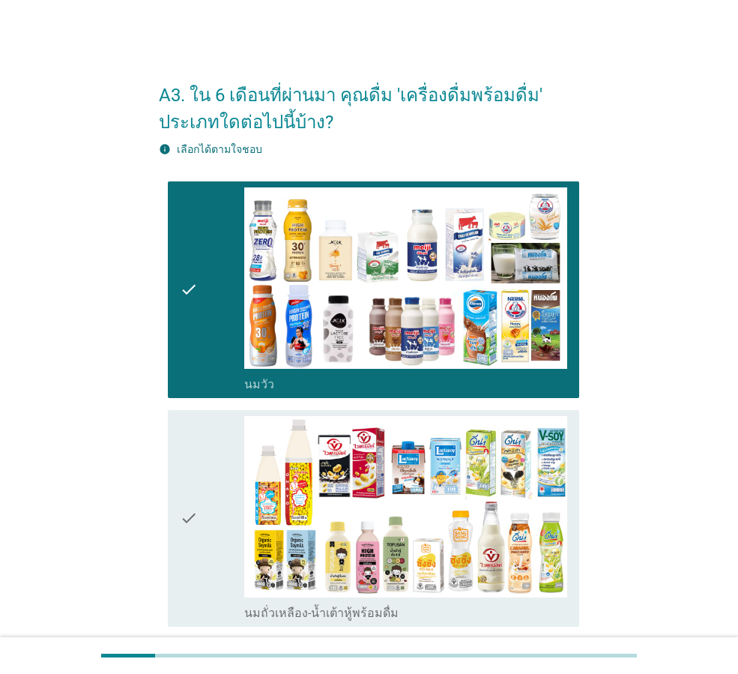
click at [202, 502] on div "check" at bounding box center [212, 518] width 64 height 205
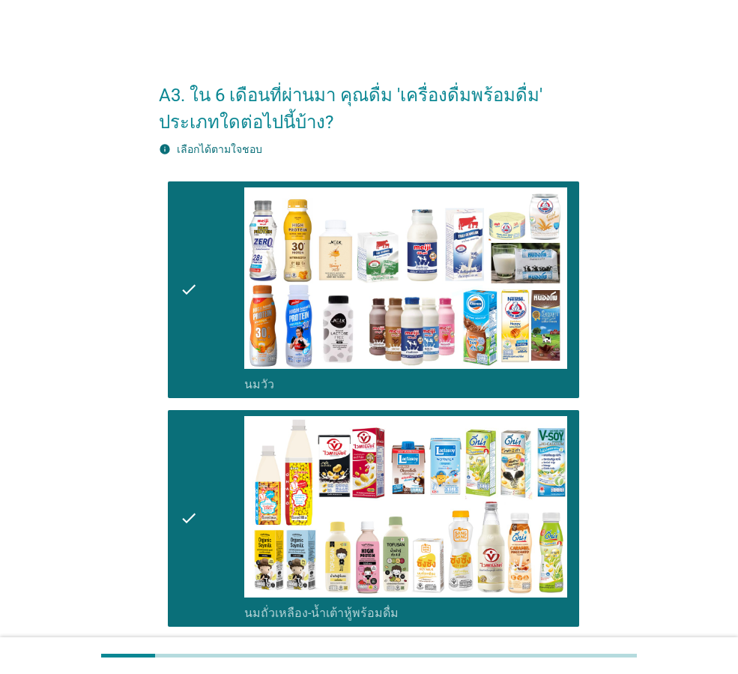
scroll to position [300, 0]
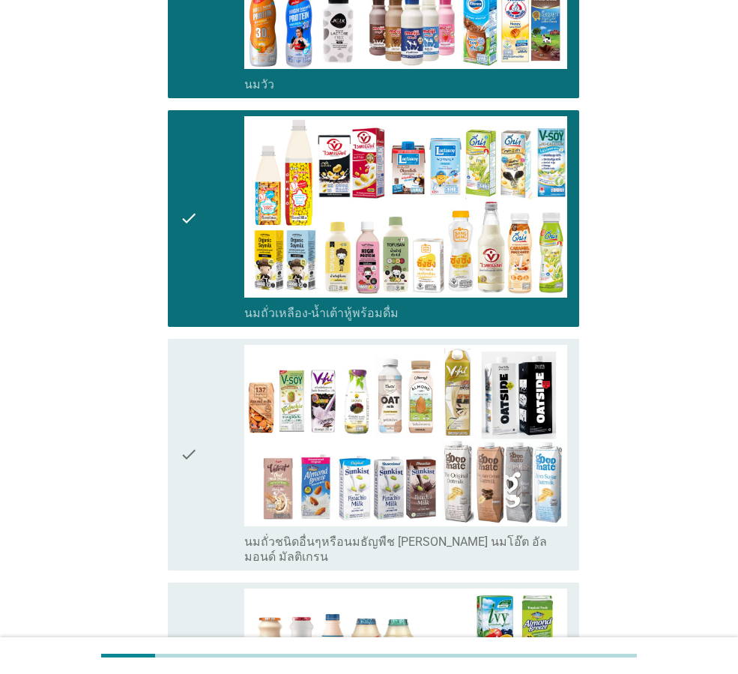
click at [184, 443] on icon "check" at bounding box center [189, 455] width 18 height 220
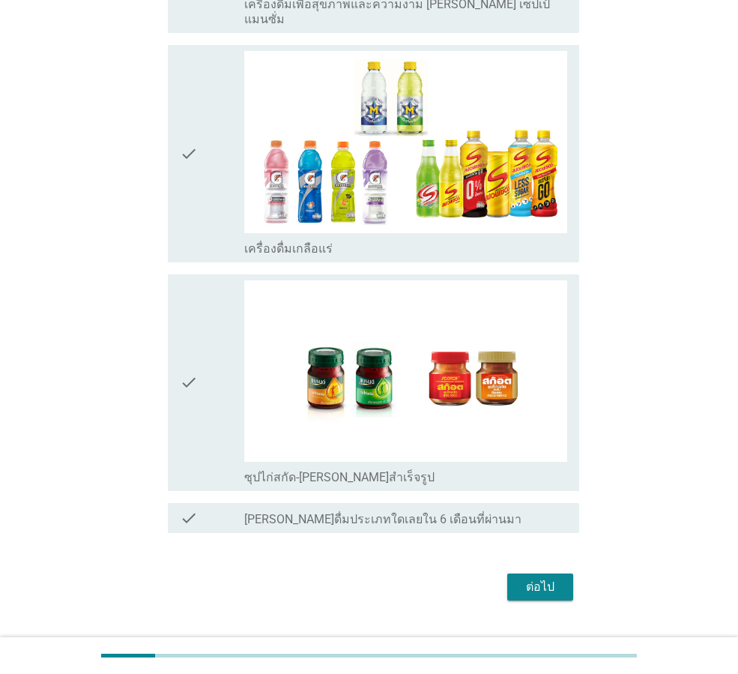
scroll to position [2686, 0]
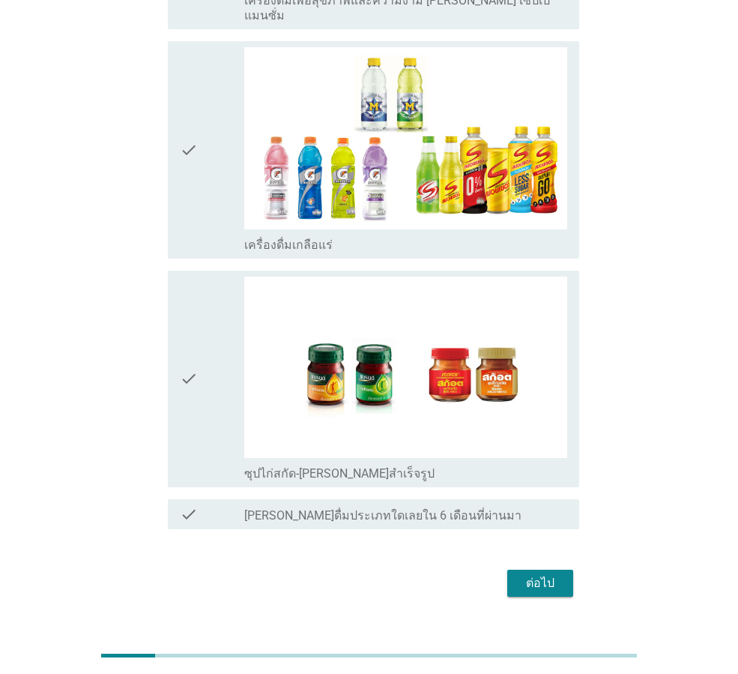
click at [554, 574] on div "ต่อไป" at bounding box center [541, 583] width 42 height 18
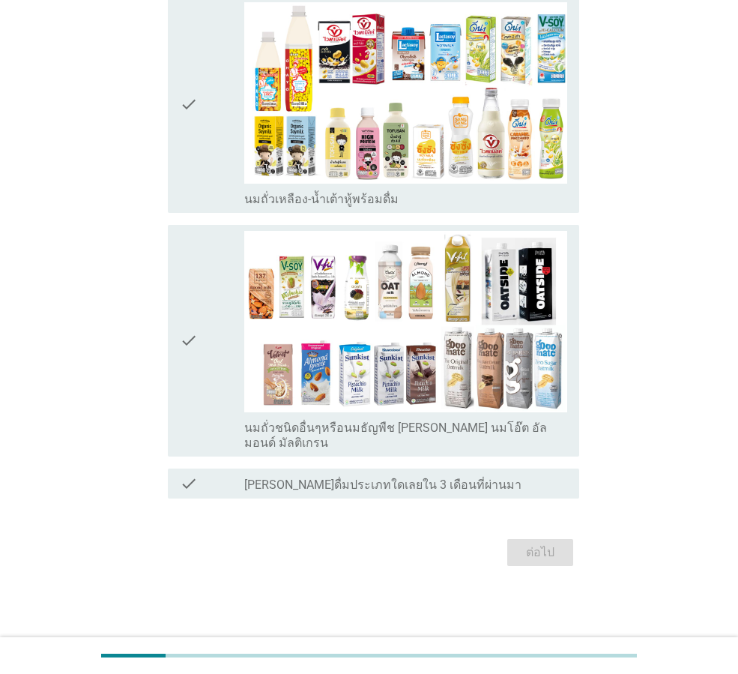
scroll to position [0, 0]
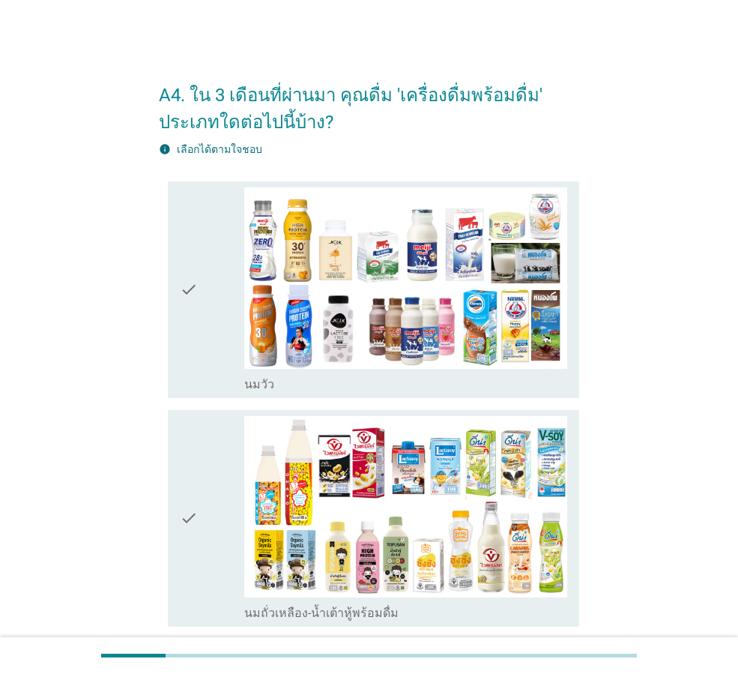
click at [193, 332] on icon "check" at bounding box center [189, 289] width 18 height 205
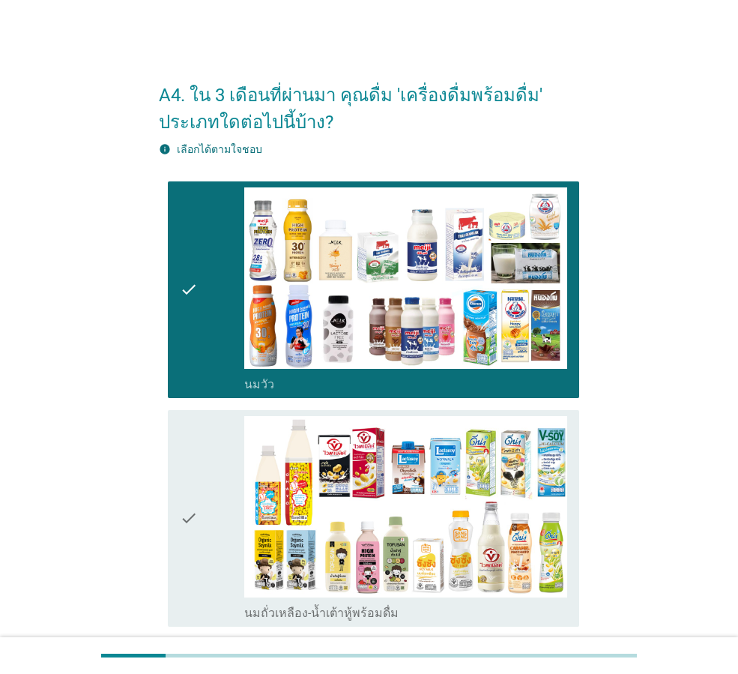
click at [205, 490] on div "check" at bounding box center [212, 518] width 64 height 205
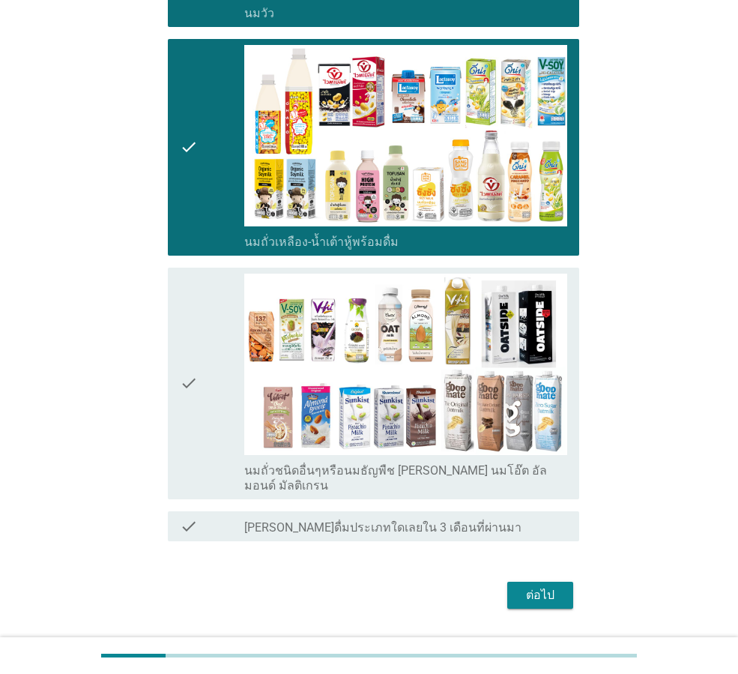
scroll to position [375, 0]
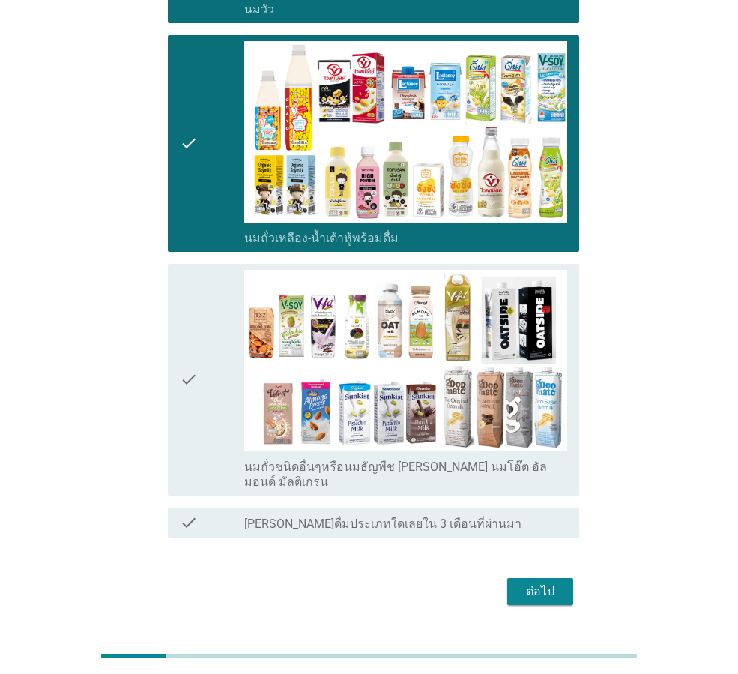
click at [190, 385] on icon "check" at bounding box center [189, 380] width 18 height 220
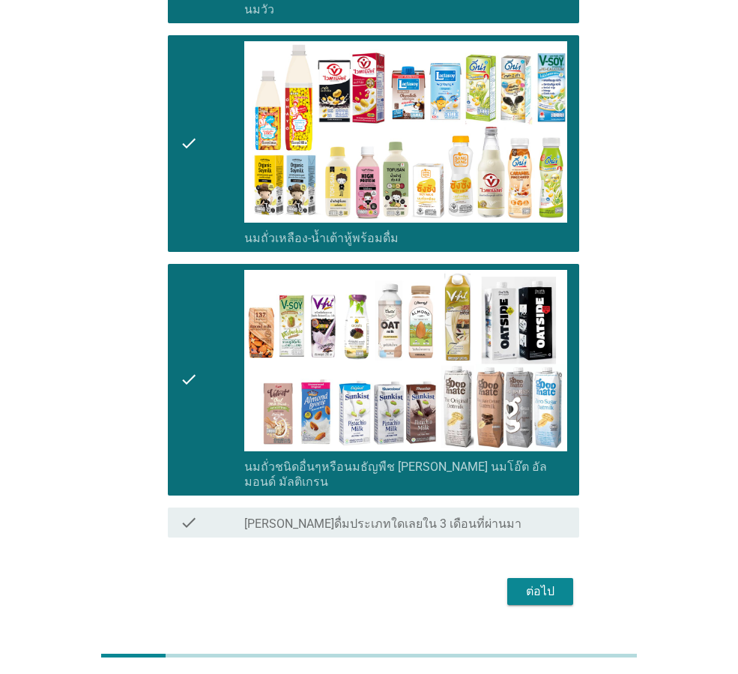
click at [547, 582] on div "ต่อไป" at bounding box center [541, 591] width 42 height 18
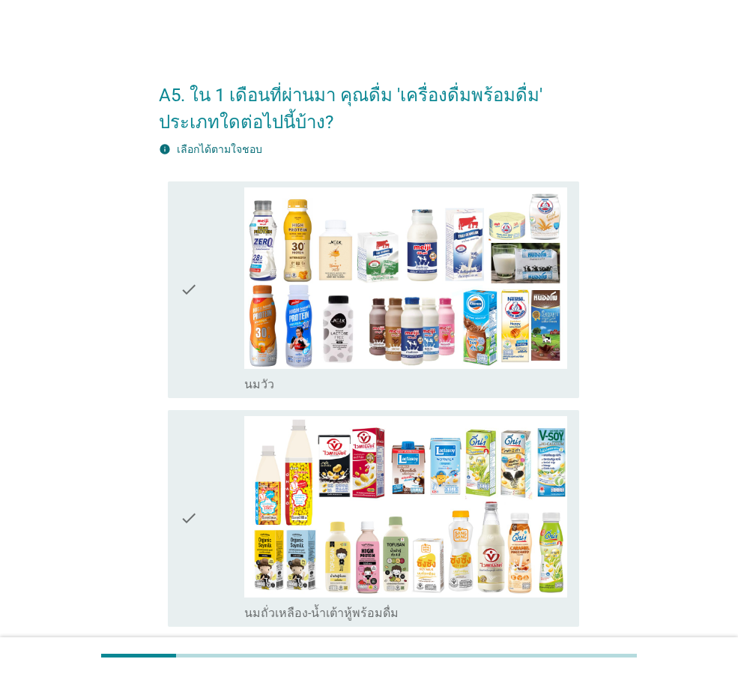
click at [182, 346] on icon "check" at bounding box center [189, 289] width 18 height 205
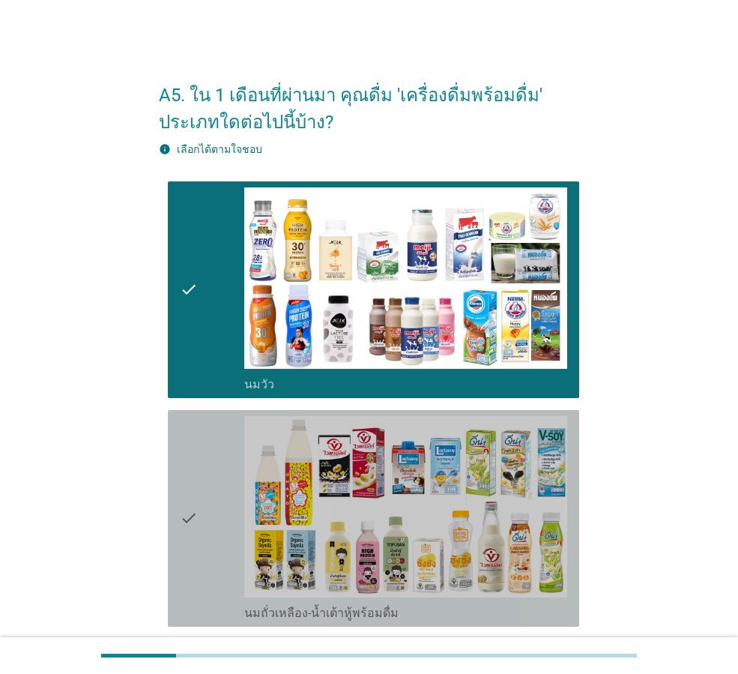
click at [197, 454] on icon "check" at bounding box center [189, 518] width 18 height 205
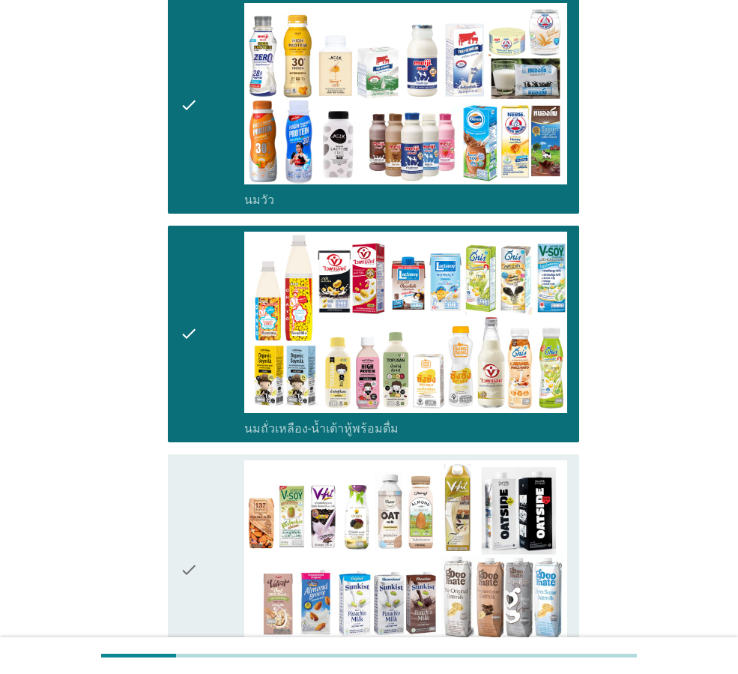
scroll to position [375, 0]
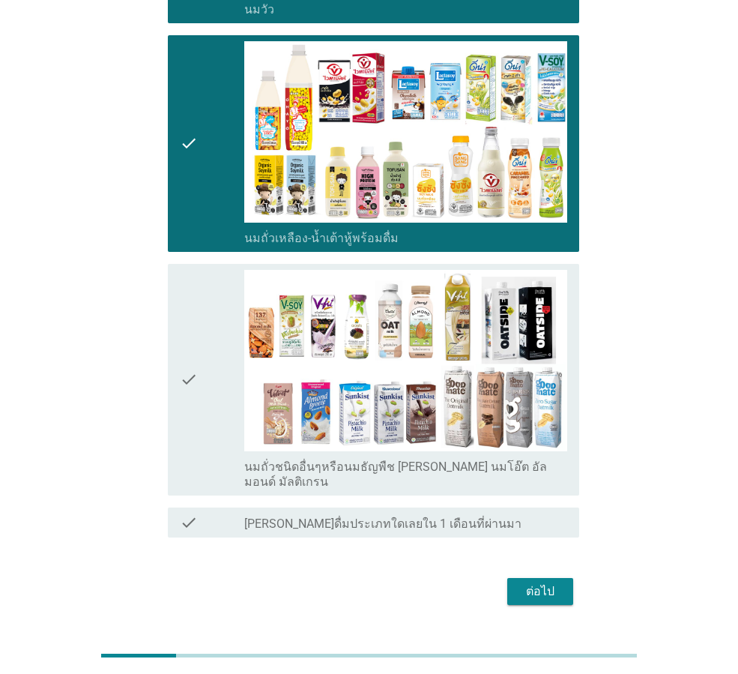
click at [197, 417] on icon "check" at bounding box center [189, 380] width 18 height 220
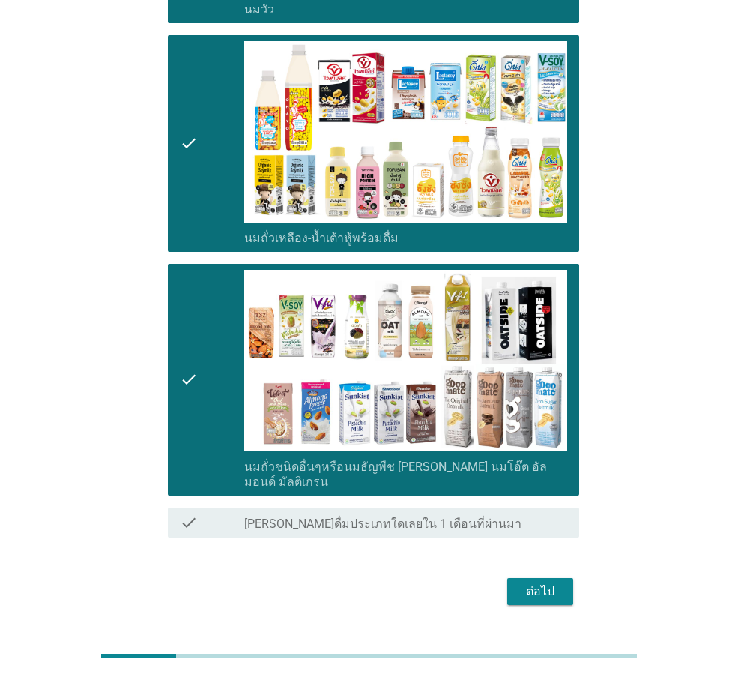
click at [554, 582] on div "ต่อไป" at bounding box center [541, 591] width 42 height 18
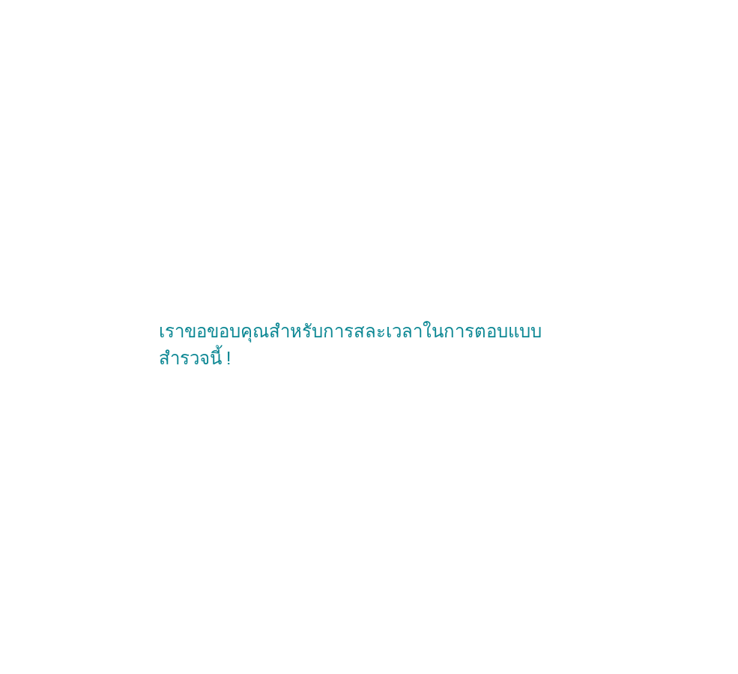
scroll to position [0, 0]
